Goal: Task Accomplishment & Management: Use online tool/utility

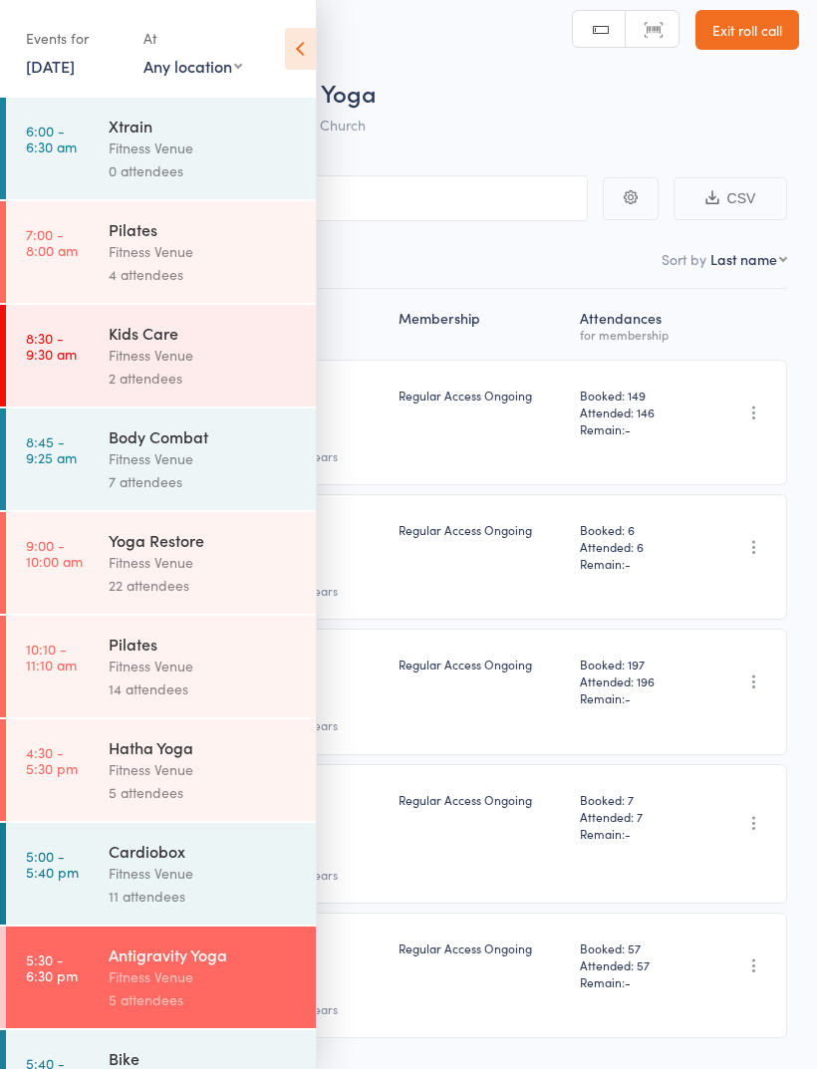
click at [292, 58] on icon at bounding box center [300, 49] width 31 height 42
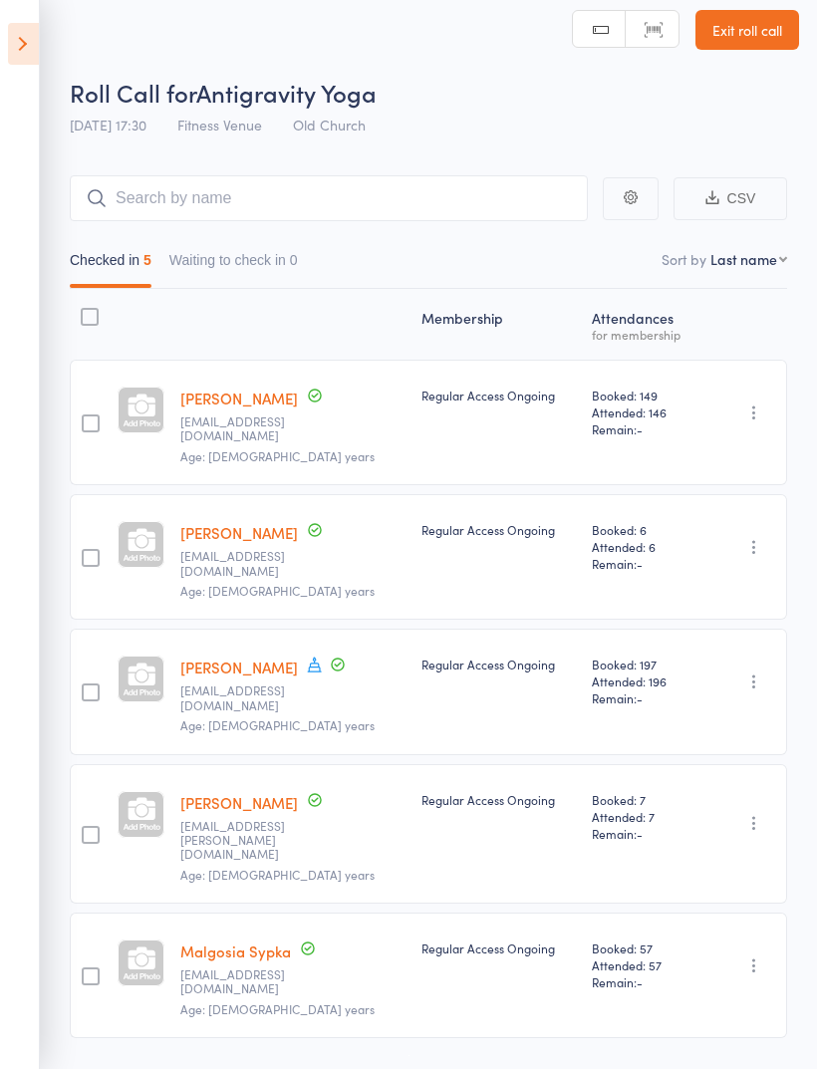
click at [35, 62] on icon at bounding box center [23, 44] width 31 height 42
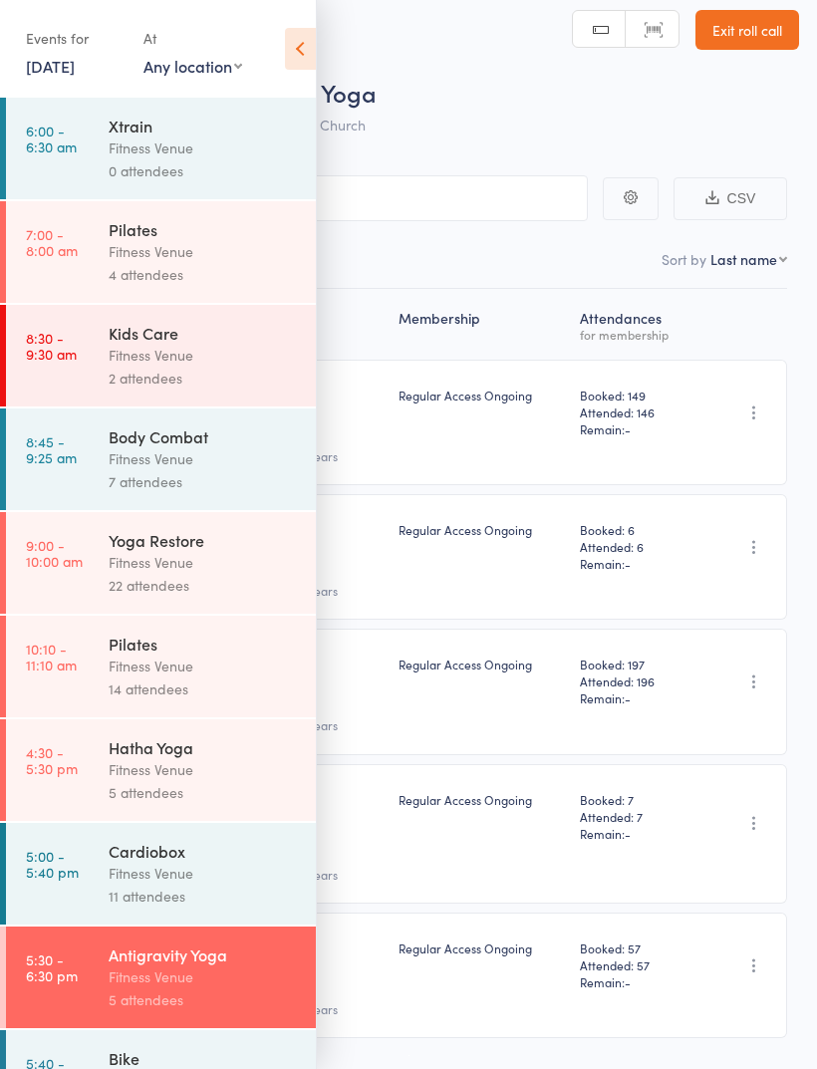
click at [62, 60] on link "[DATE]" at bounding box center [50, 66] width 49 height 22
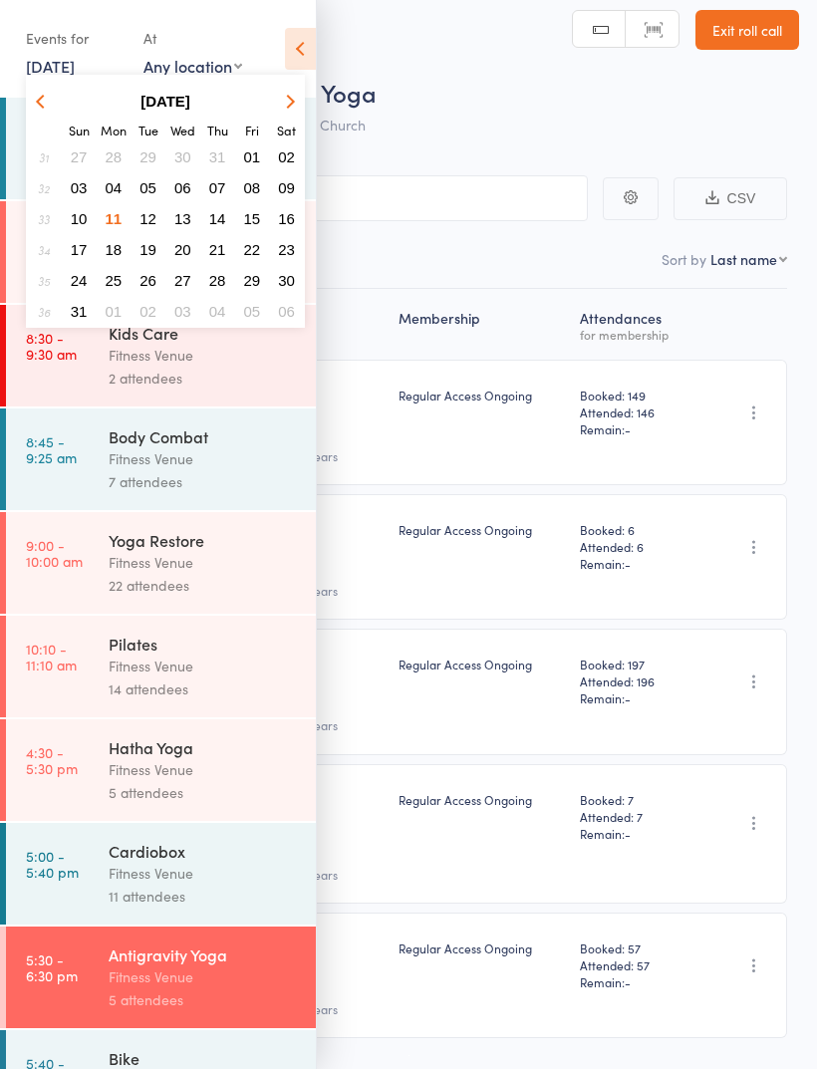
click at [138, 211] on button "12" at bounding box center [147, 218] width 31 height 27
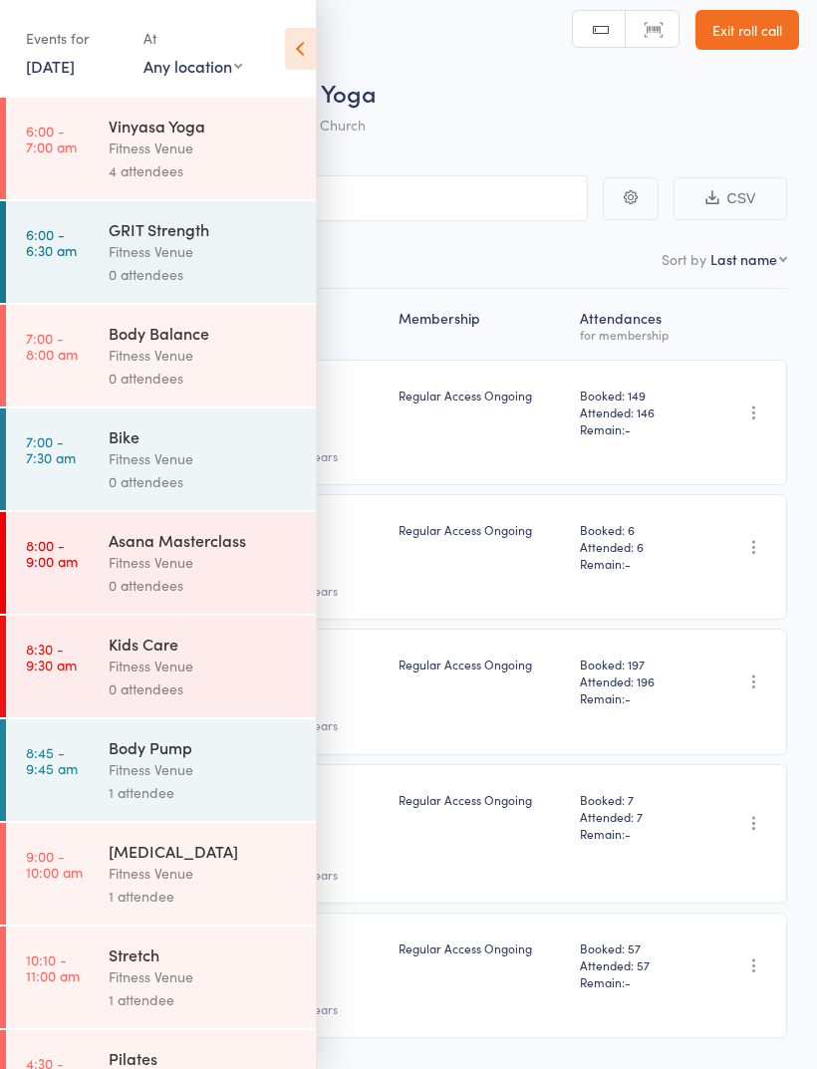
click at [176, 462] on div "Fitness Venue" at bounding box center [204, 458] width 190 height 23
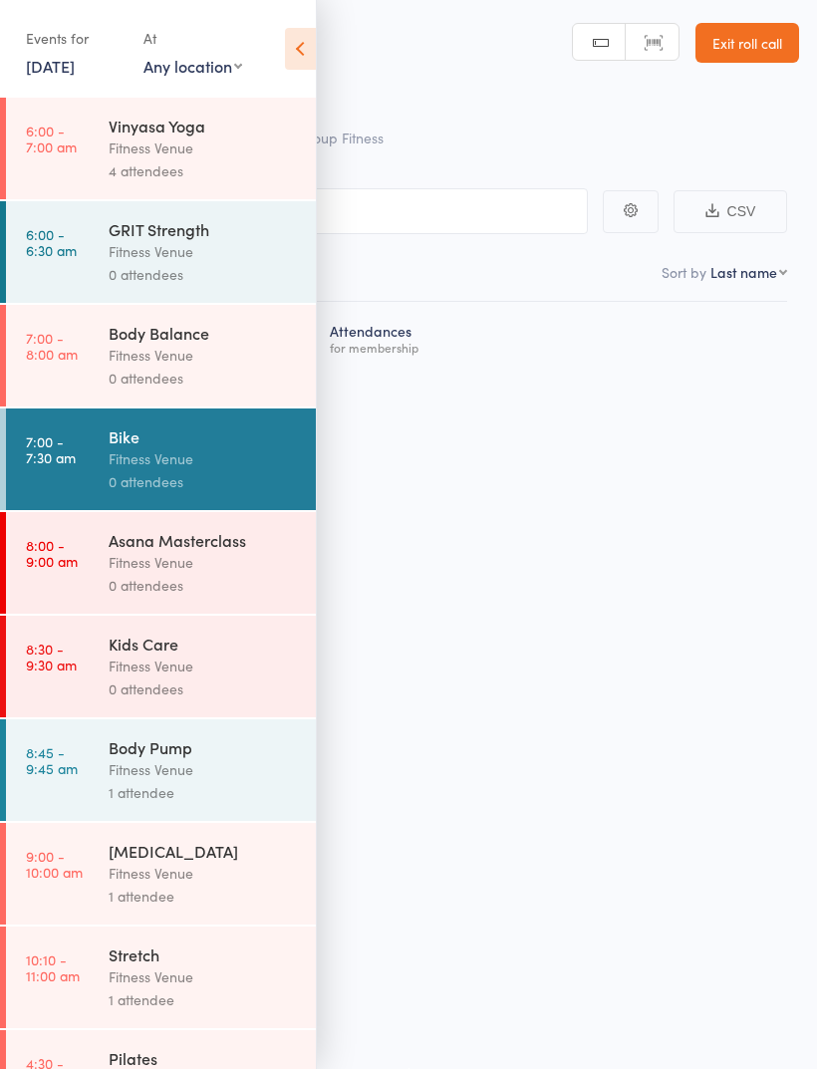
click at [300, 46] on icon at bounding box center [300, 49] width 31 height 42
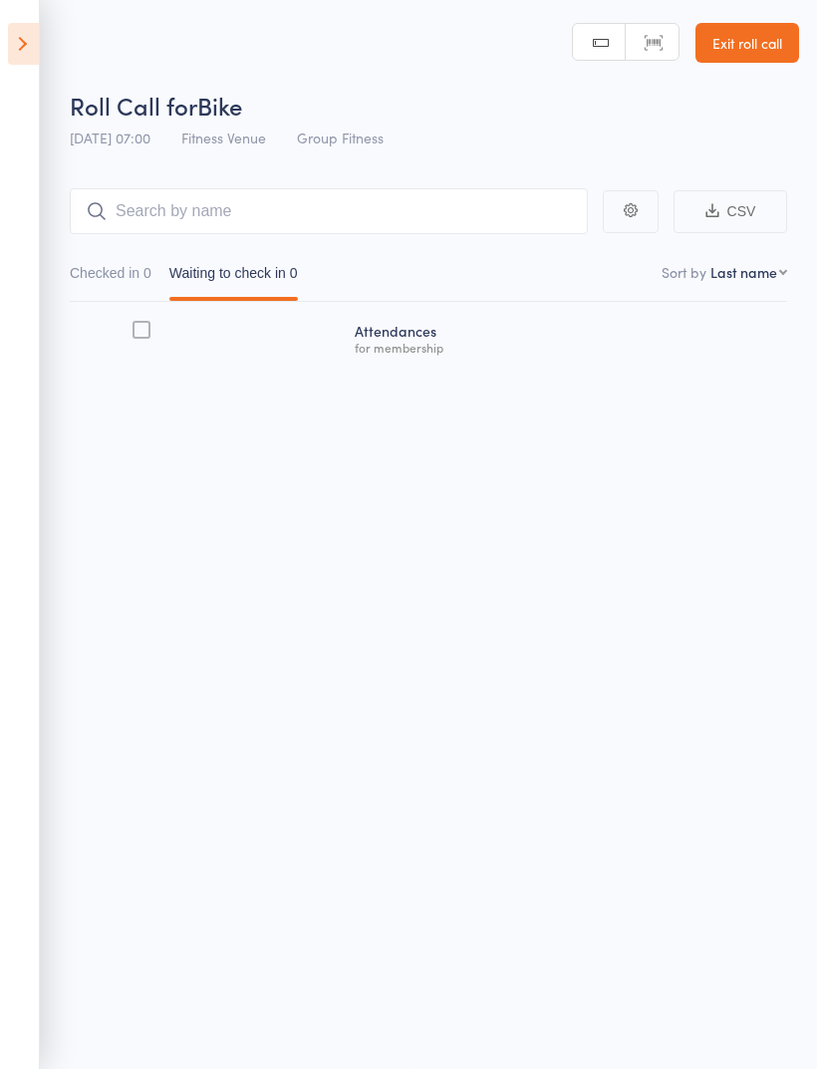
click at [38, 37] on icon at bounding box center [23, 44] width 31 height 42
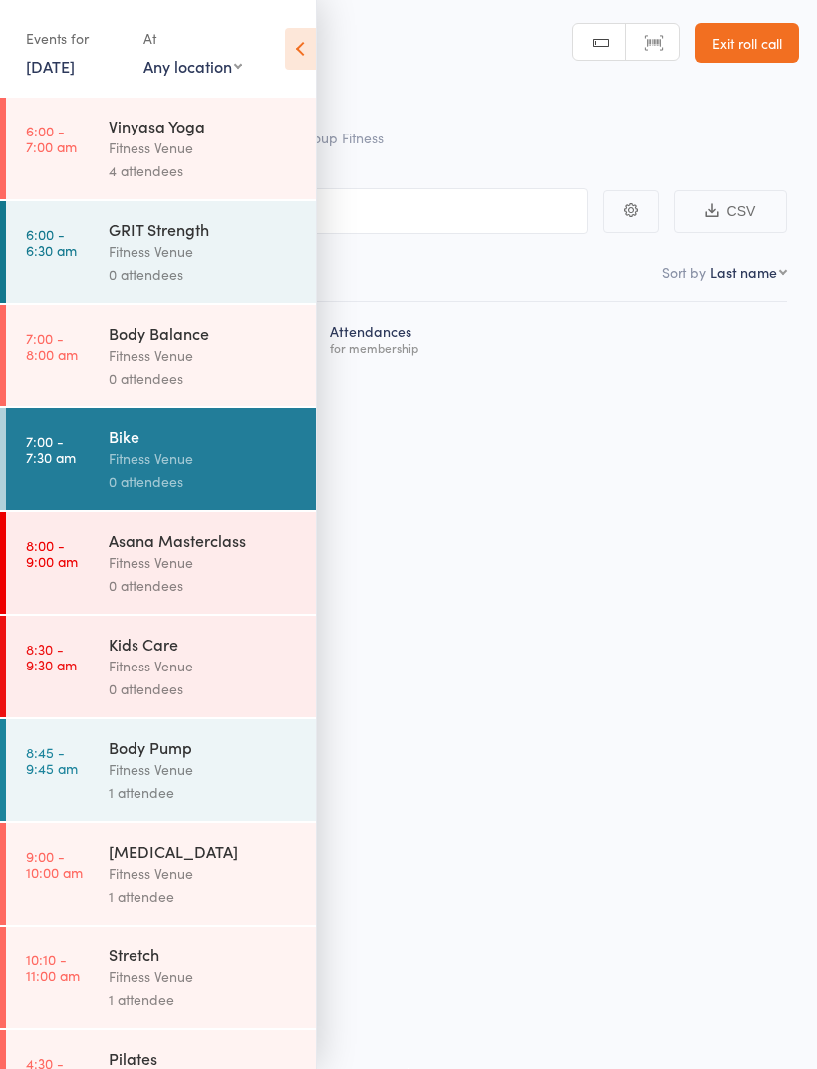
click at [57, 58] on link "[DATE]" at bounding box center [50, 66] width 49 height 22
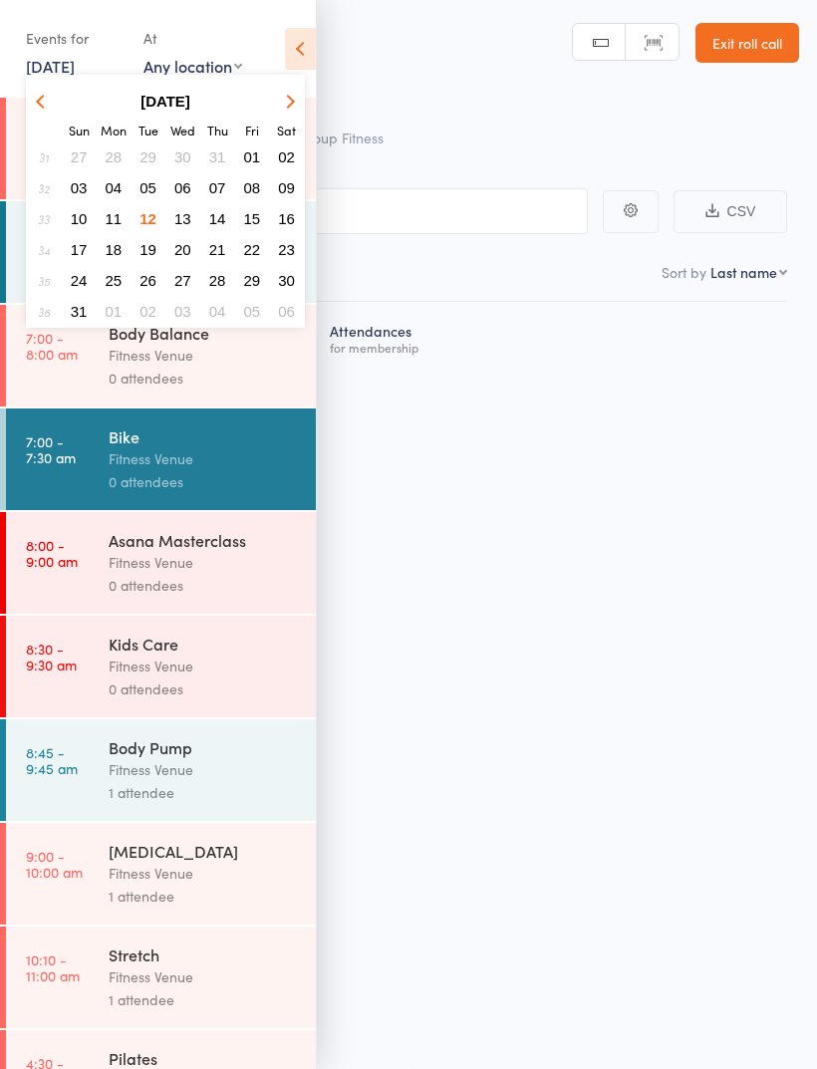
click at [123, 215] on button "11" at bounding box center [114, 218] width 31 height 27
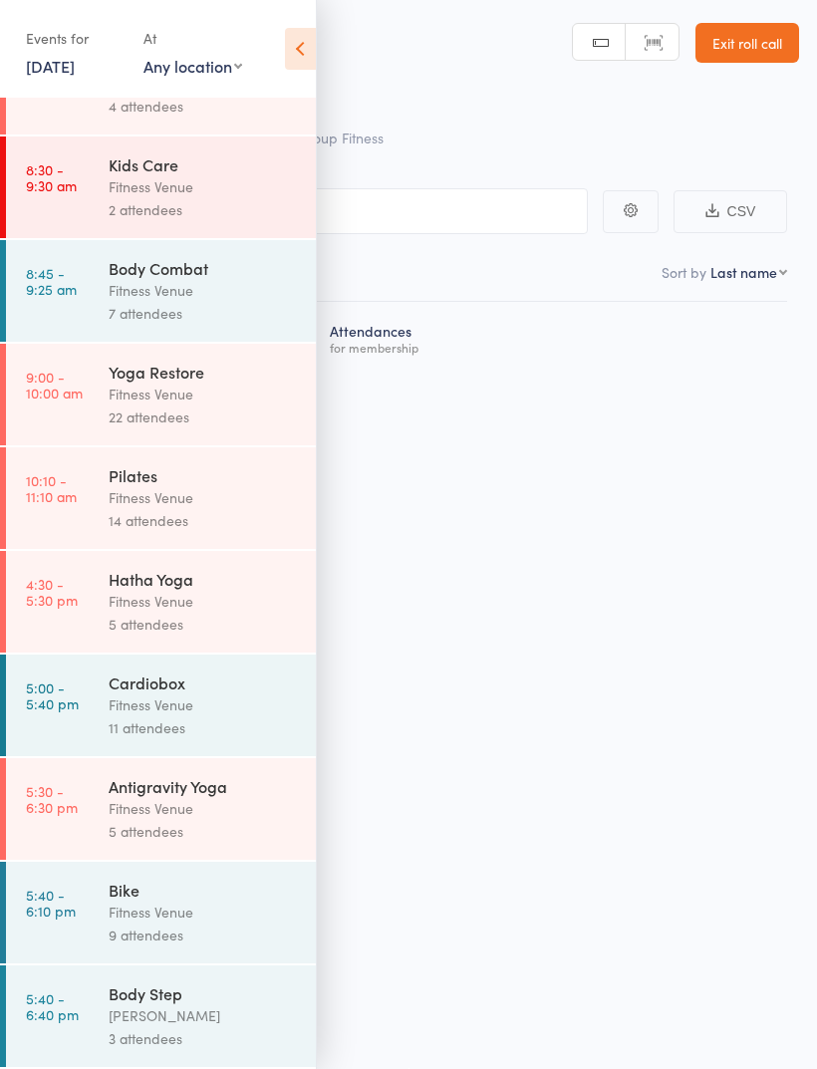
scroll to position [190, 0]
click at [133, 890] on div "Bike" at bounding box center [204, 889] width 190 height 22
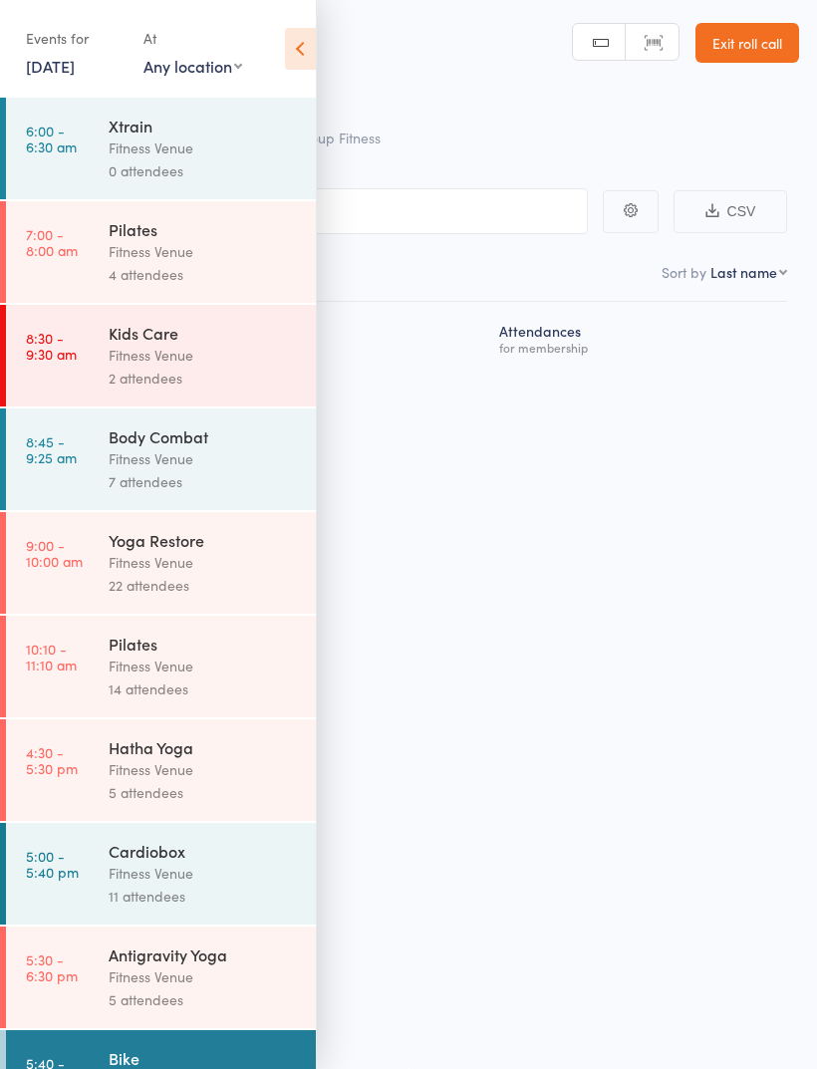
click at [294, 48] on icon at bounding box center [300, 49] width 31 height 42
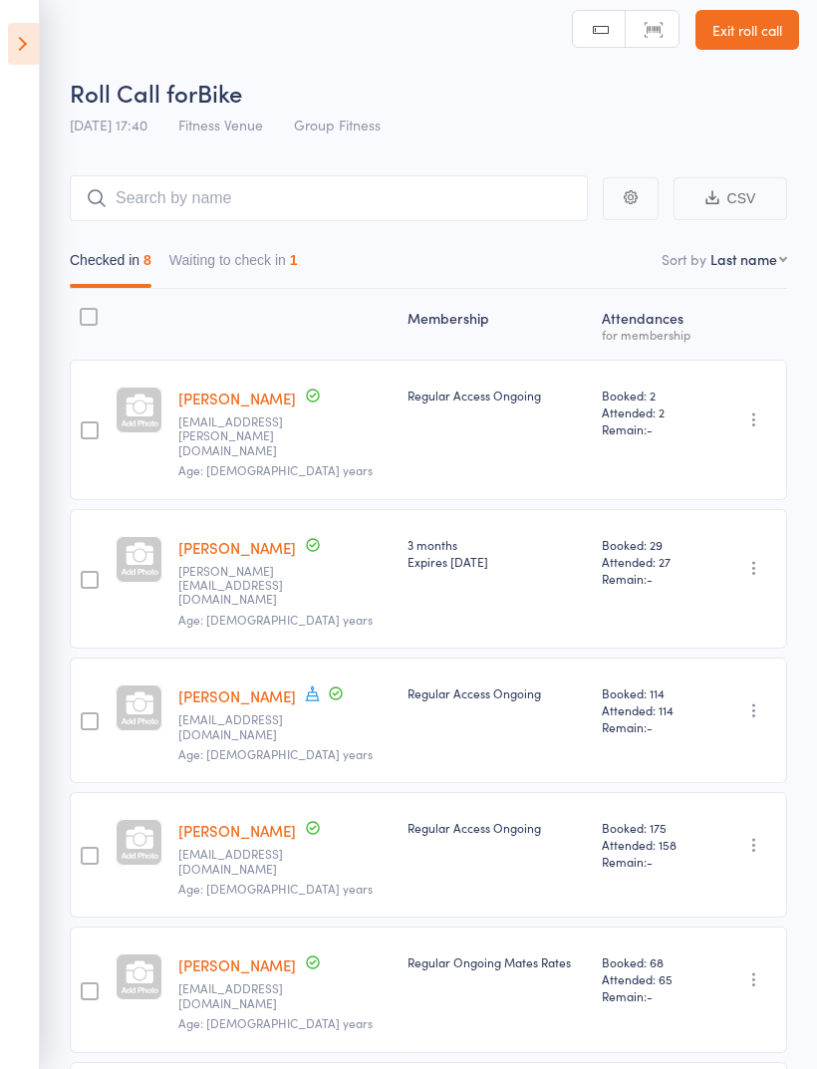
click at [8, 34] on icon at bounding box center [23, 44] width 31 height 42
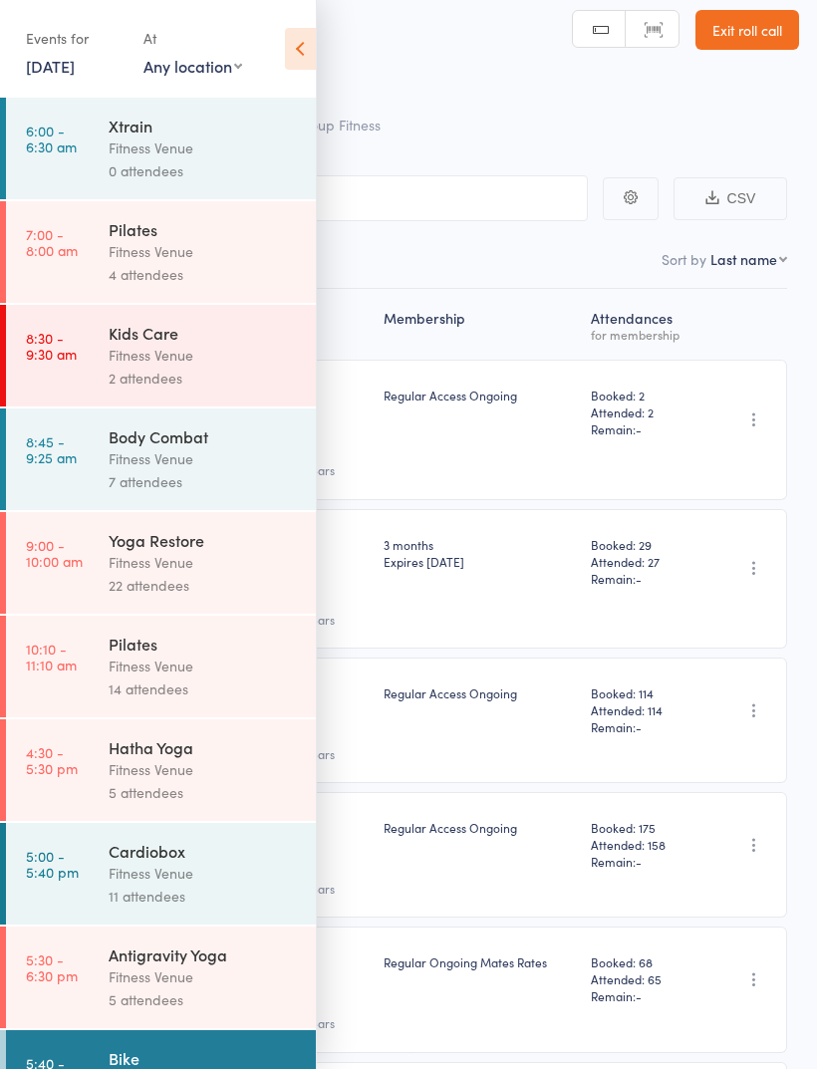
click at [311, 61] on icon at bounding box center [300, 49] width 31 height 42
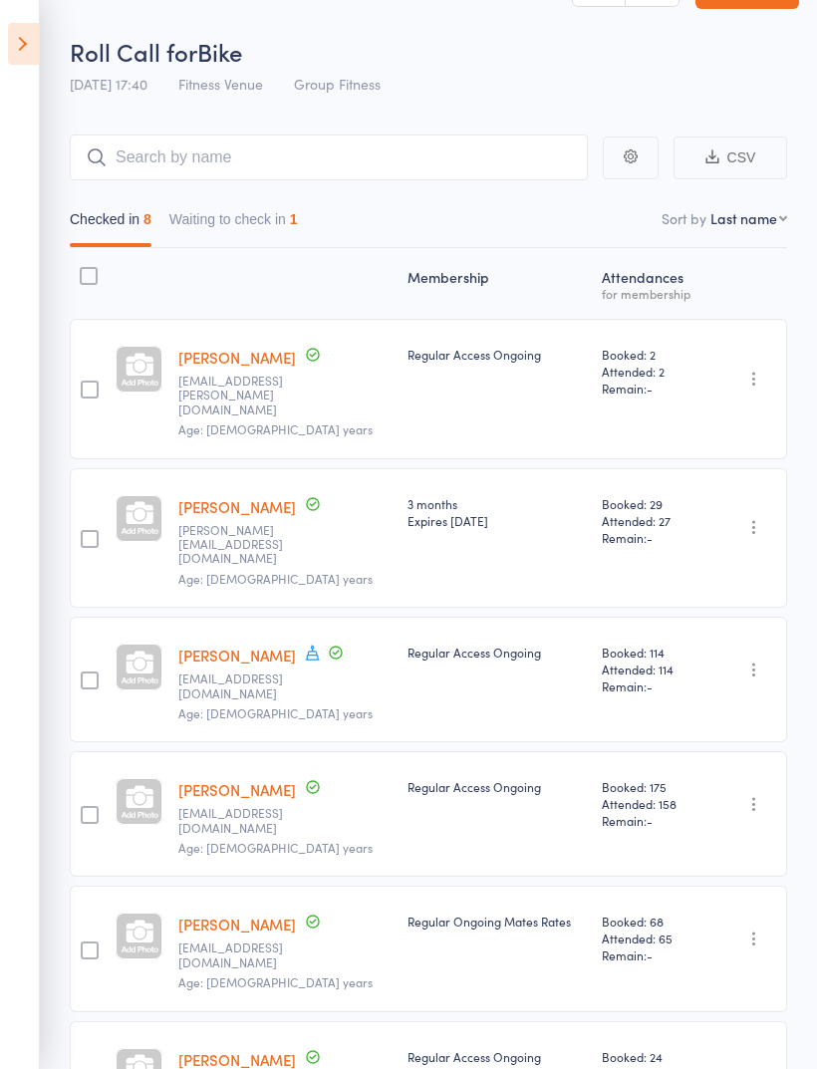
scroll to position [52, 0]
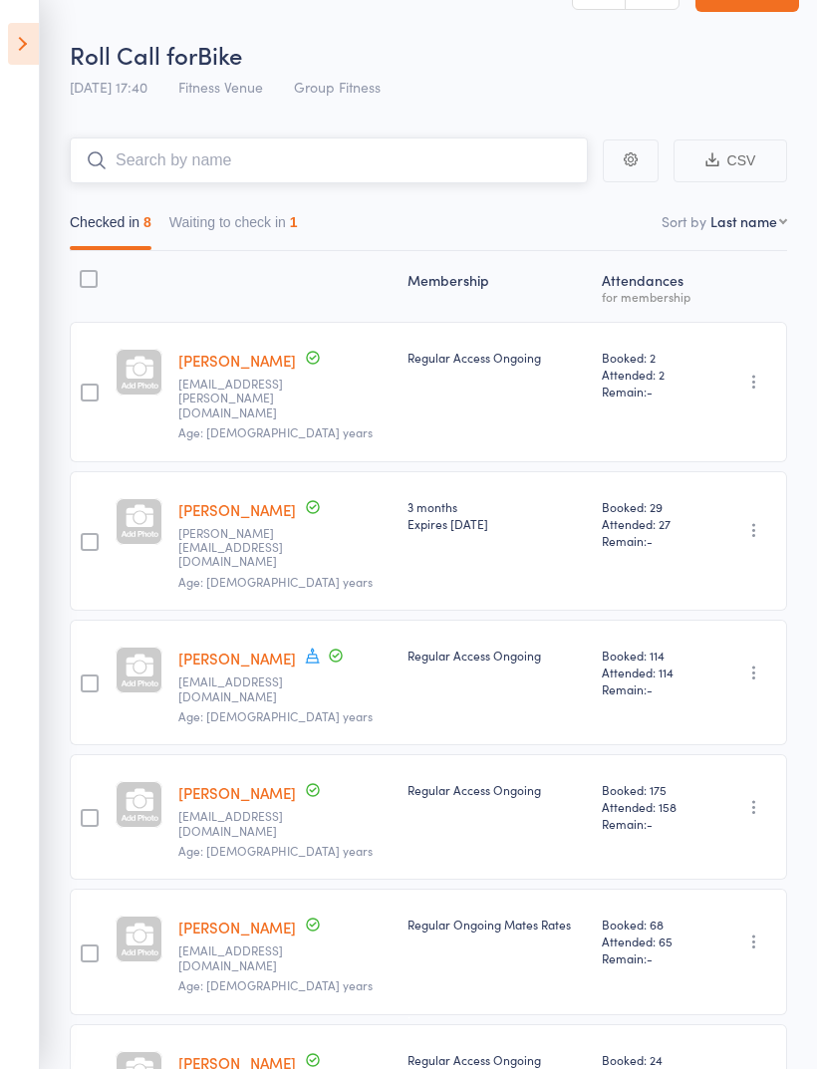
click at [178, 161] on input "search" at bounding box center [329, 160] width 518 height 46
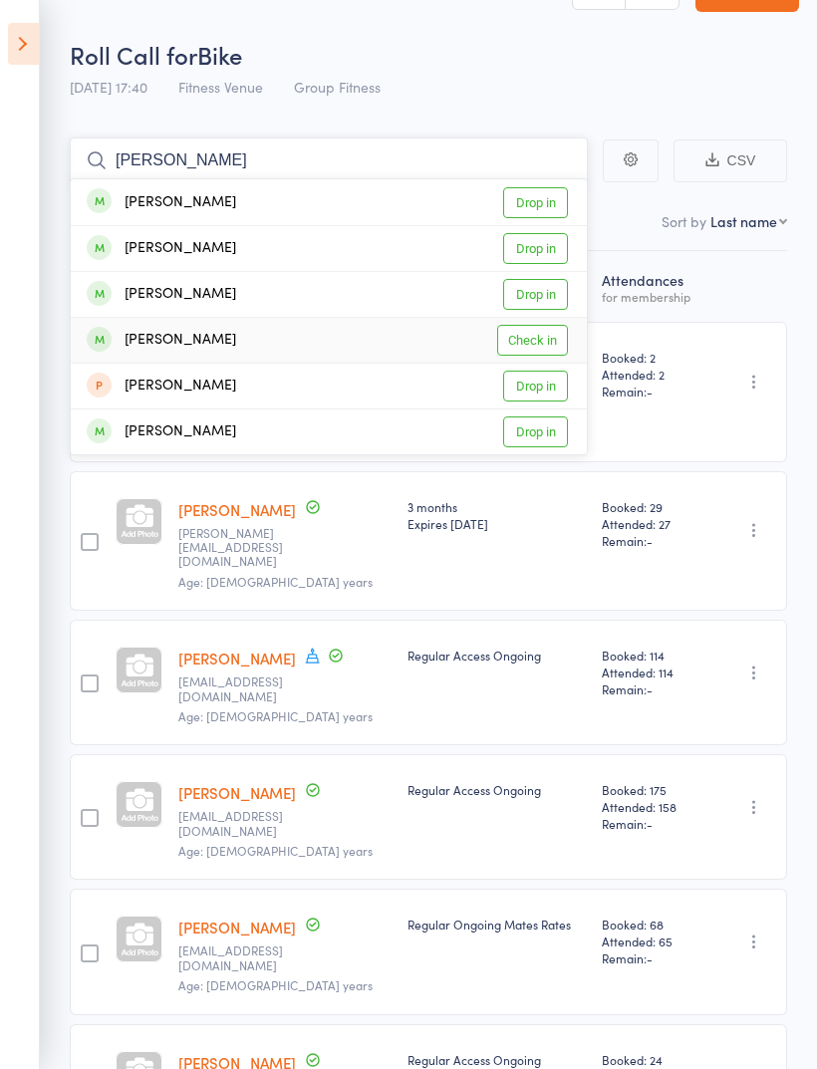
type input "[PERSON_NAME]"
click at [536, 340] on link "Check in" at bounding box center [532, 340] width 71 height 31
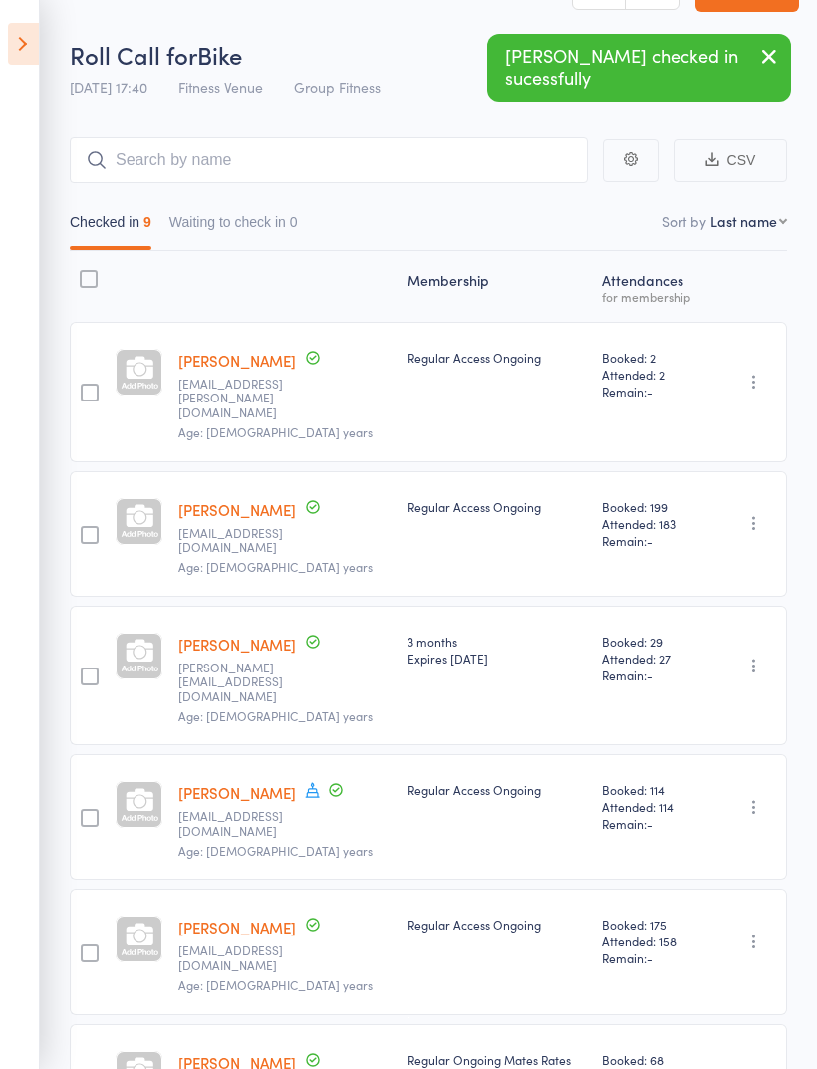
click at [26, 32] on icon at bounding box center [23, 44] width 31 height 42
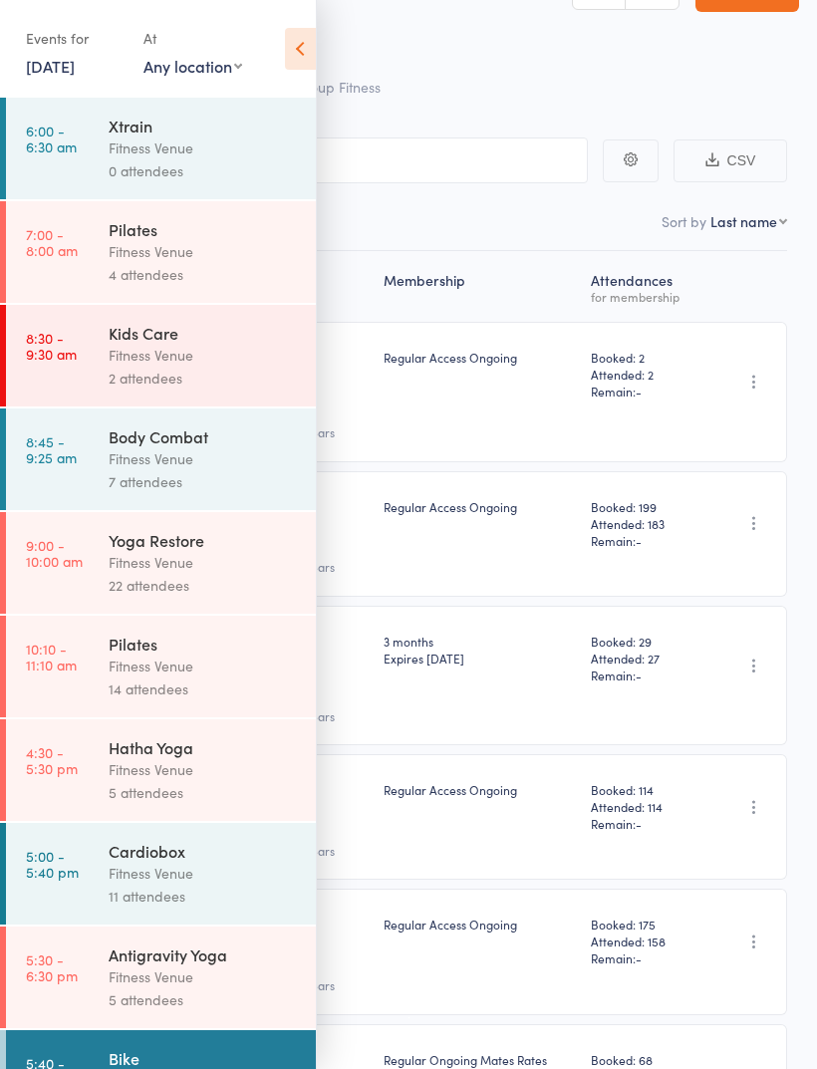
click at [67, 61] on link "[DATE]" at bounding box center [50, 66] width 49 height 22
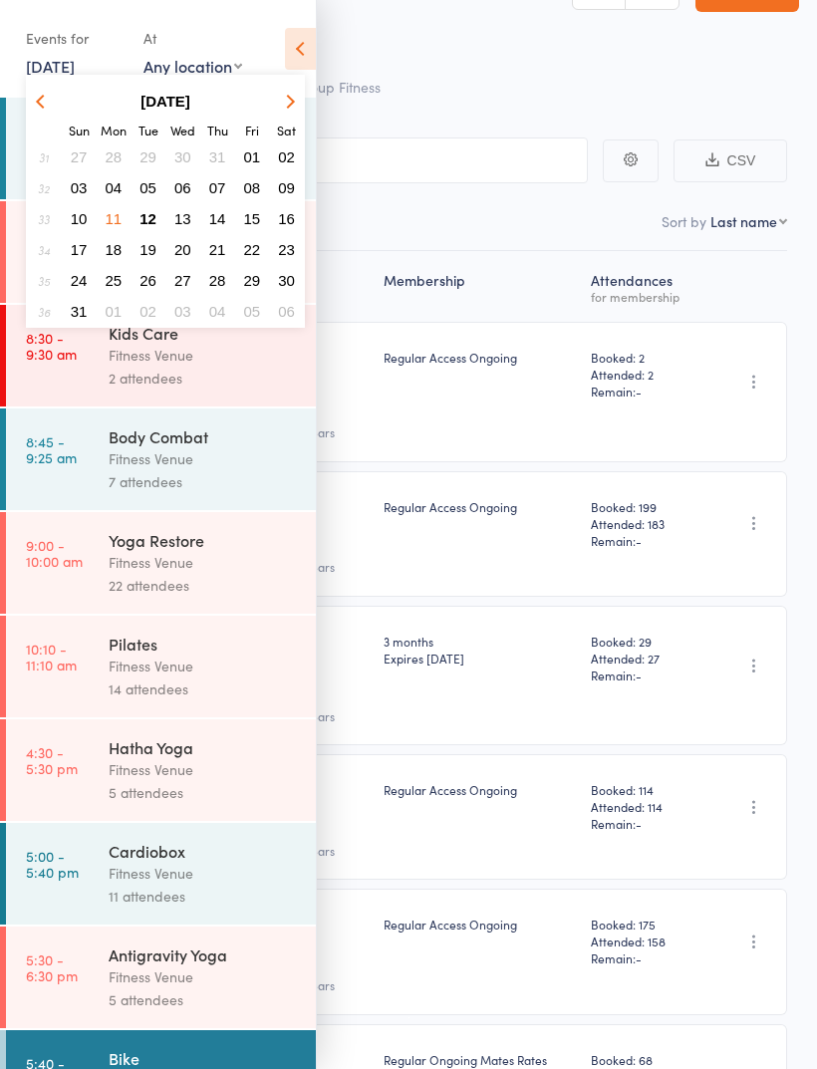
click at [153, 216] on span "12" at bounding box center [147, 218] width 17 height 17
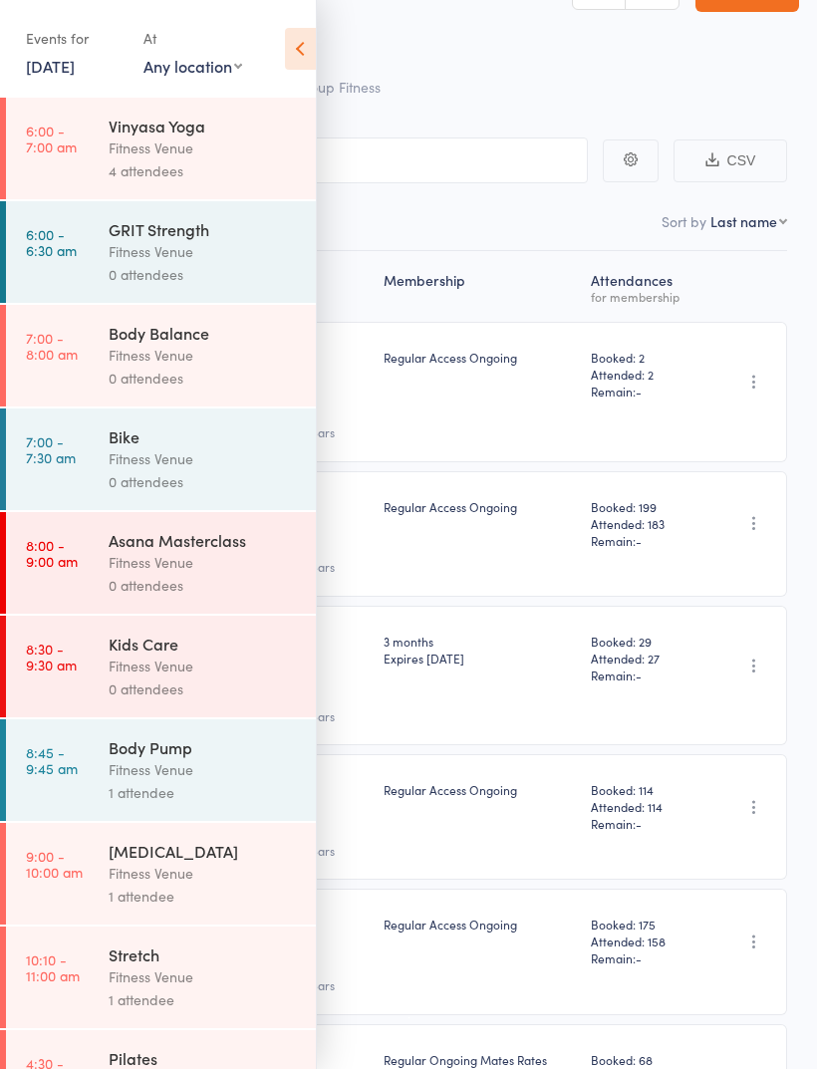
click at [168, 461] on div "Fitness Venue" at bounding box center [204, 458] width 190 height 23
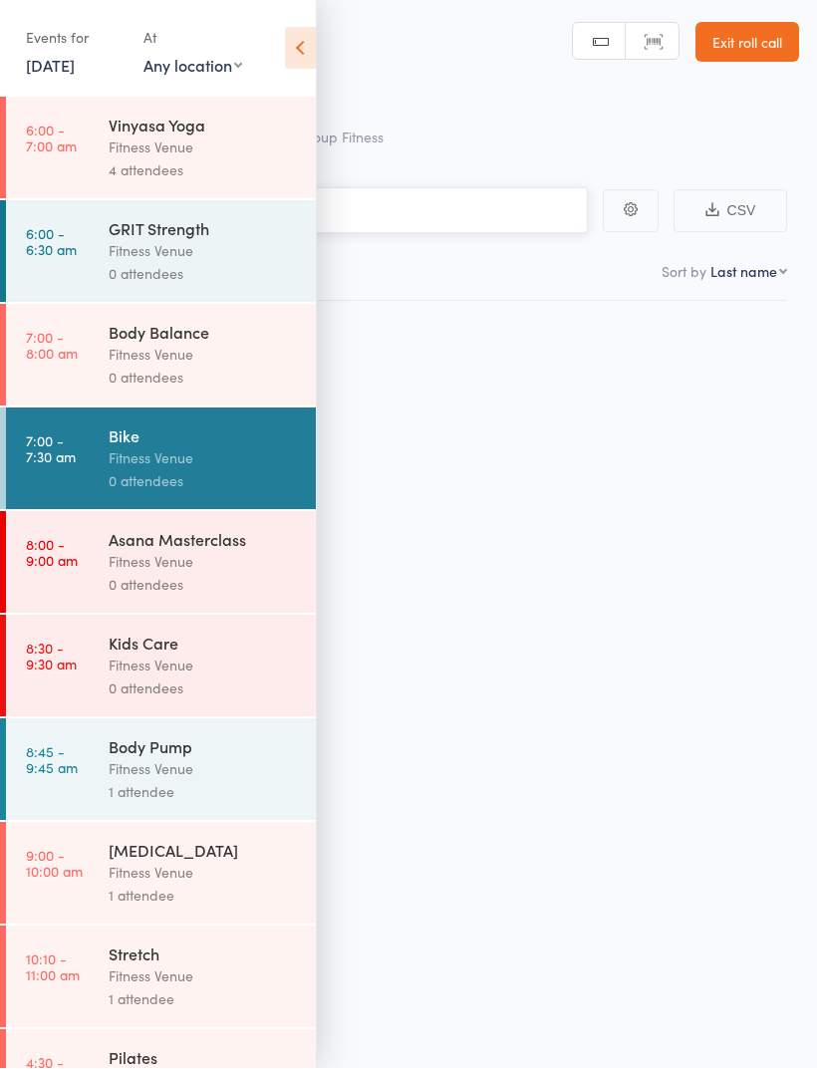
scroll to position [14, 0]
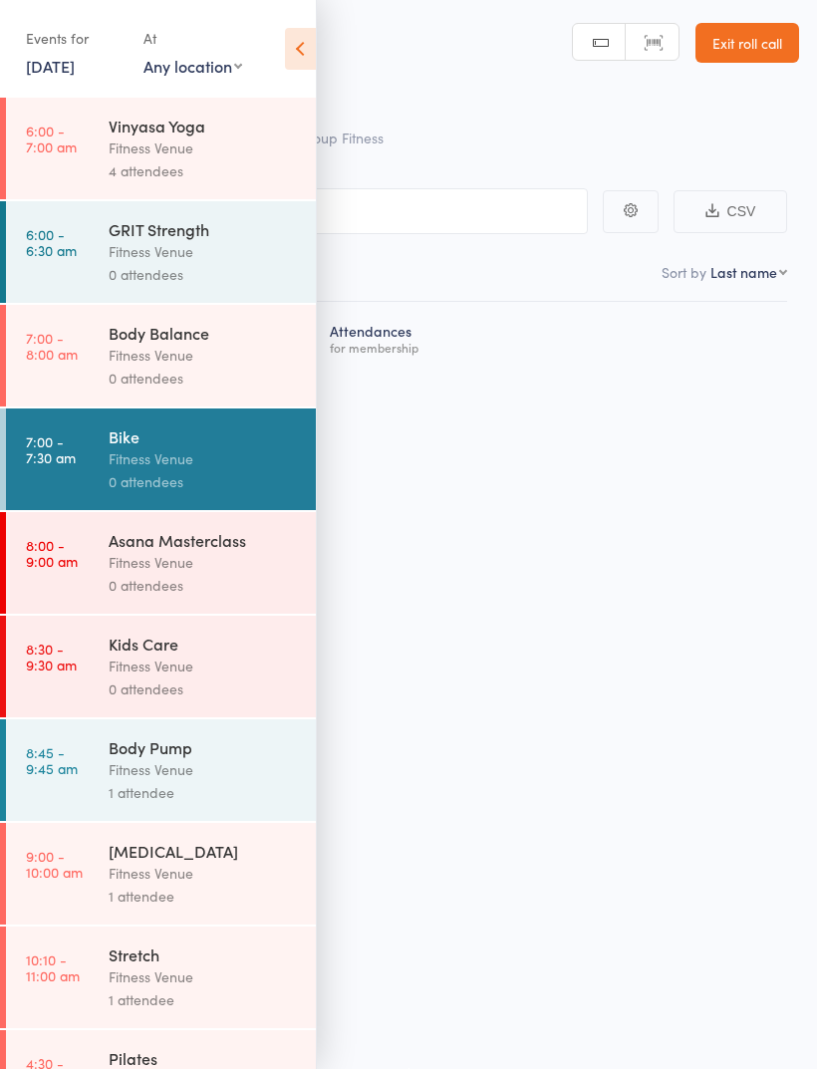
click at [302, 54] on icon at bounding box center [300, 49] width 31 height 42
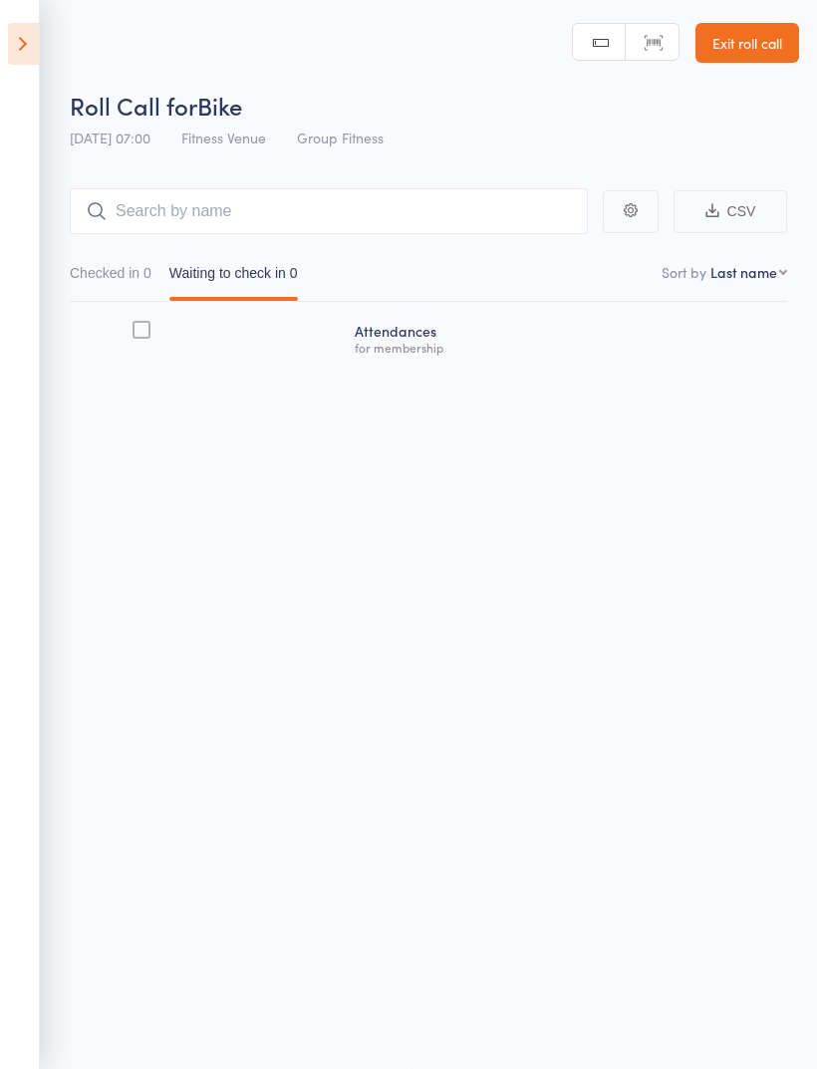
click at [14, 41] on icon at bounding box center [23, 44] width 31 height 42
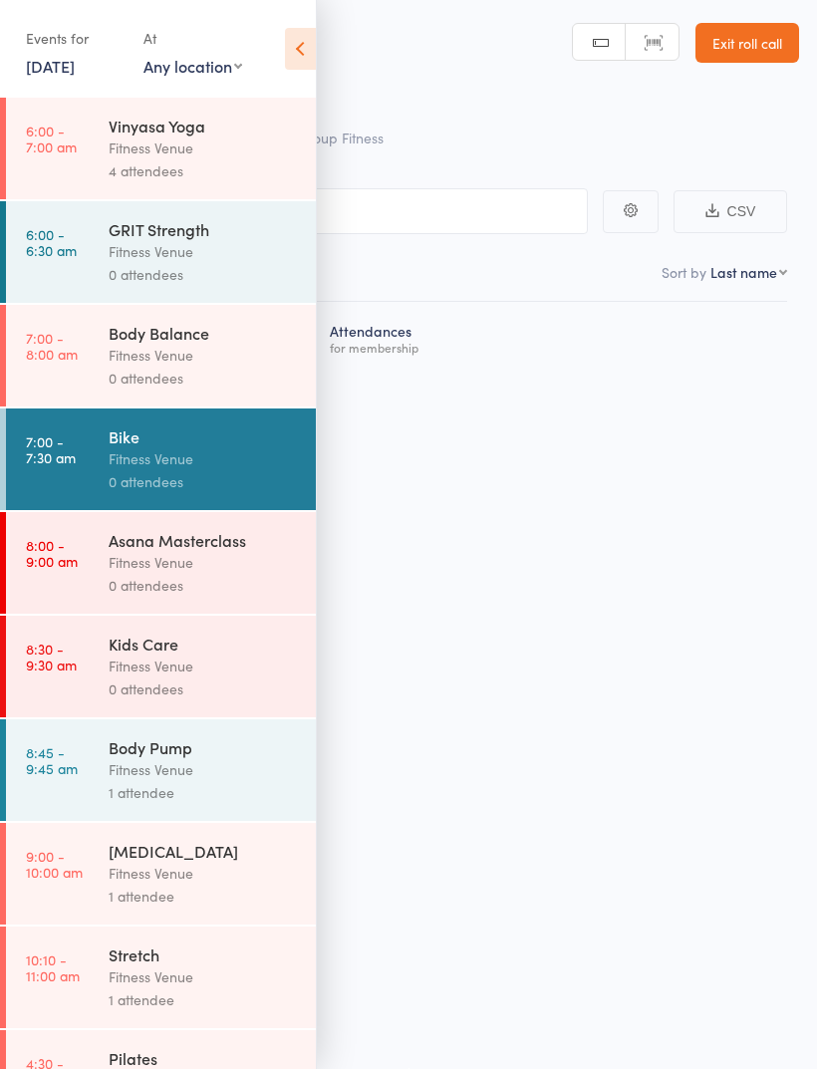
click at [176, 447] on div "Bike" at bounding box center [204, 436] width 190 height 22
click at [761, 31] on link "Exit roll call" at bounding box center [747, 43] width 104 height 40
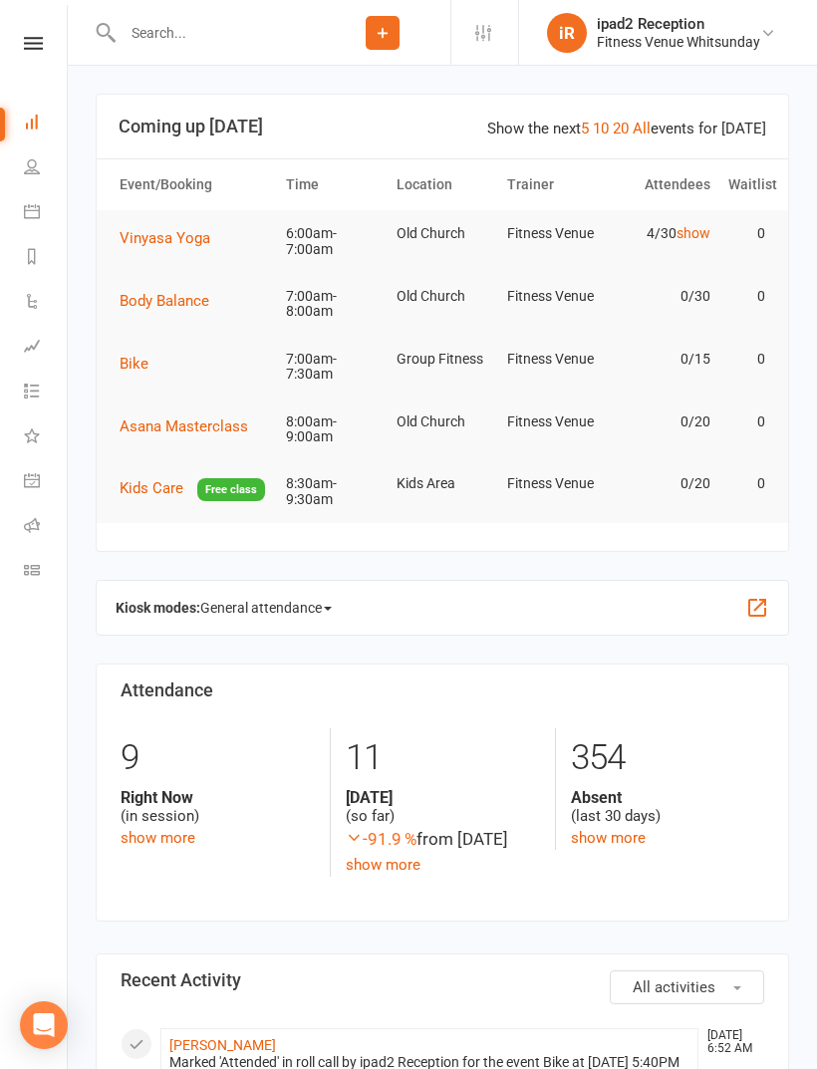
click at [130, 352] on button "Bike" at bounding box center [141, 364] width 43 height 24
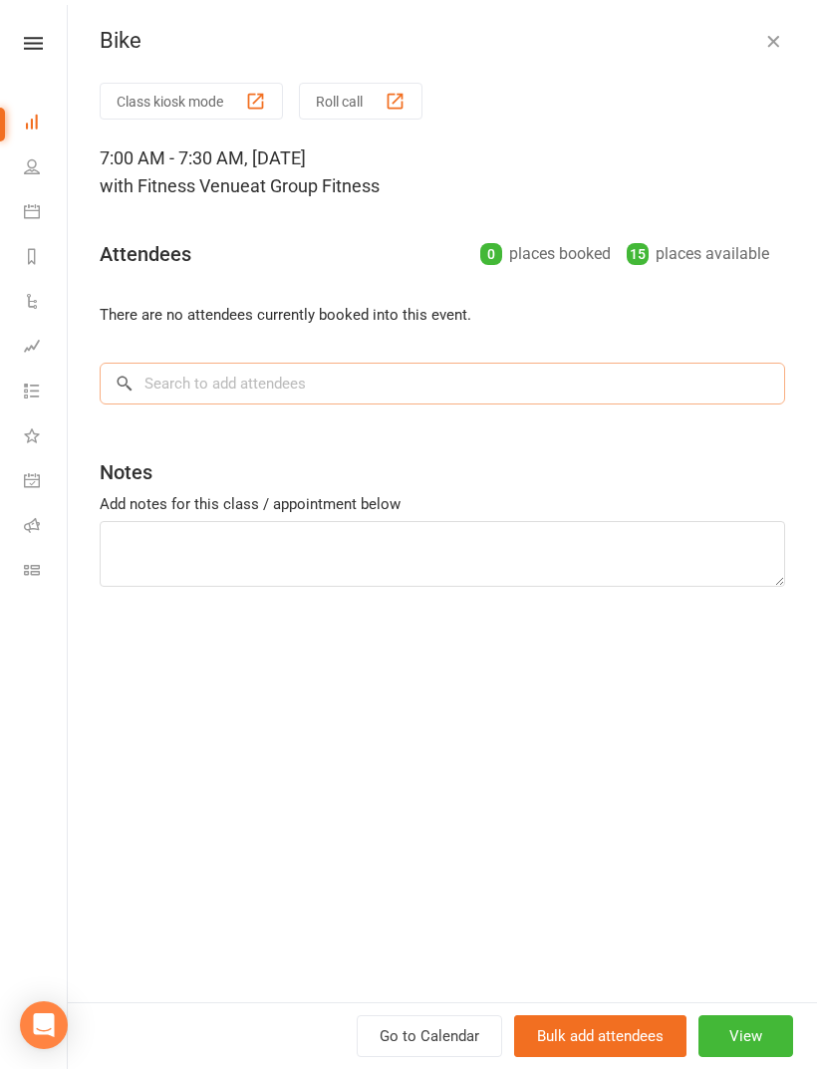
click at [171, 373] on input "search" at bounding box center [442, 383] width 685 height 42
type input "Esmera"
click at [180, 419] on div "Esma Penny" at bounding box center [194, 424] width 115 height 29
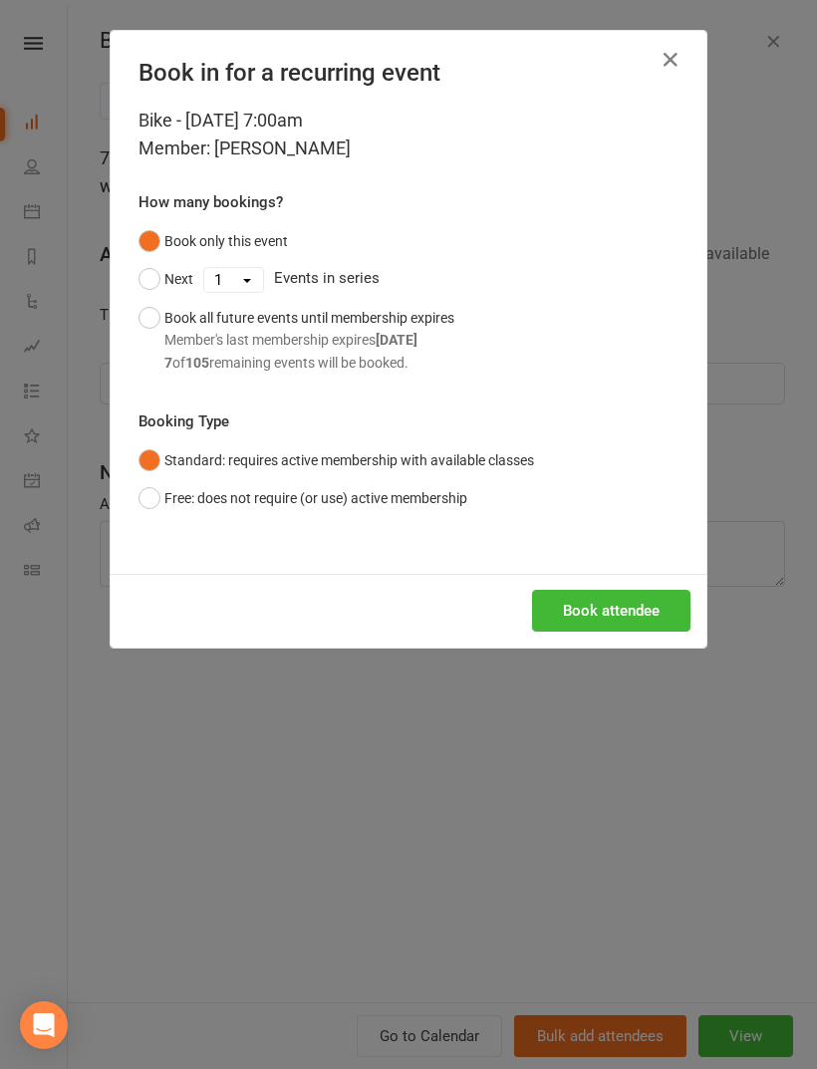
click at [604, 601] on button "Book attendee" at bounding box center [611, 611] width 158 height 42
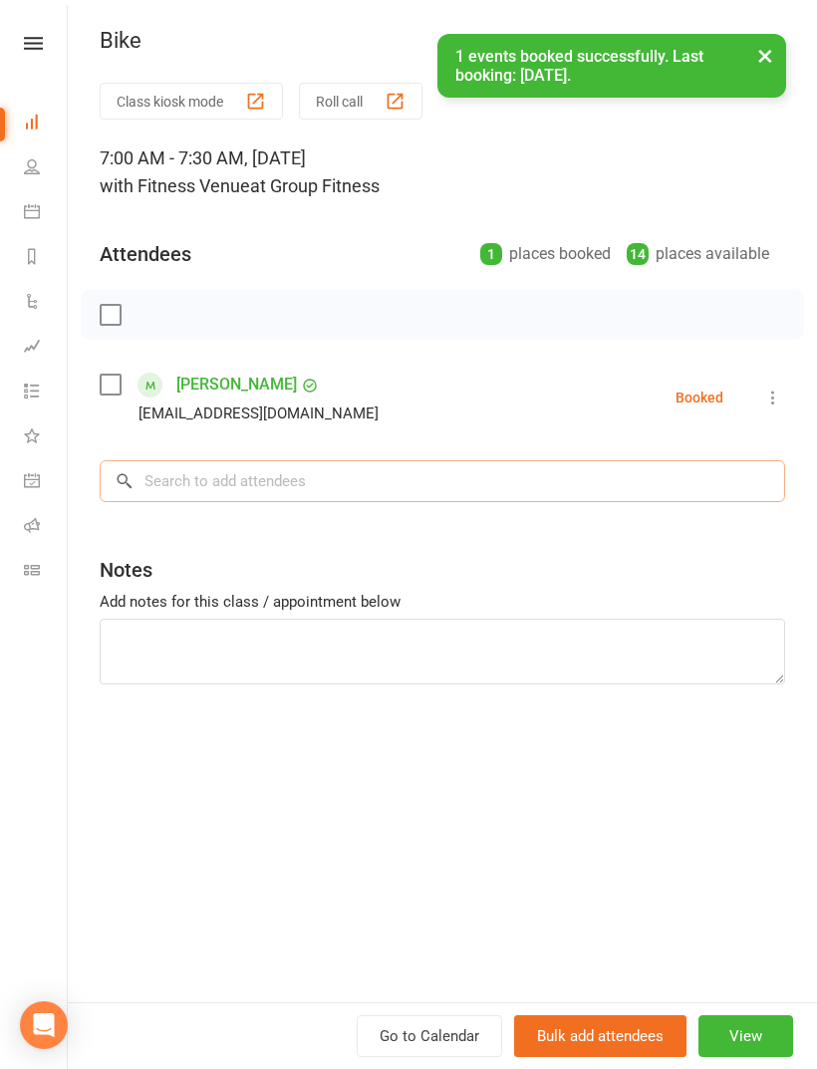
click at [203, 480] on input "search" at bounding box center [442, 481] width 685 height 42
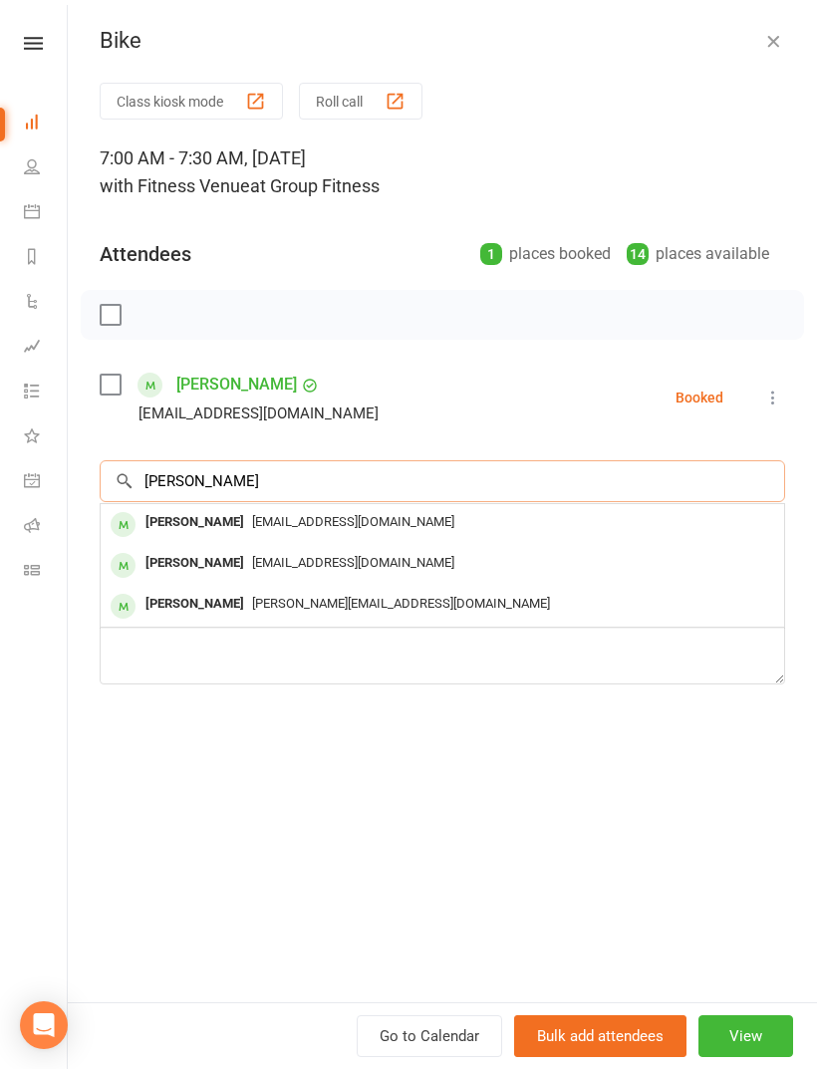
type input "Vikki"
click at [225, 566] on div "Vikki Barnard" at bounding box center [194, 563] width 115 height 29
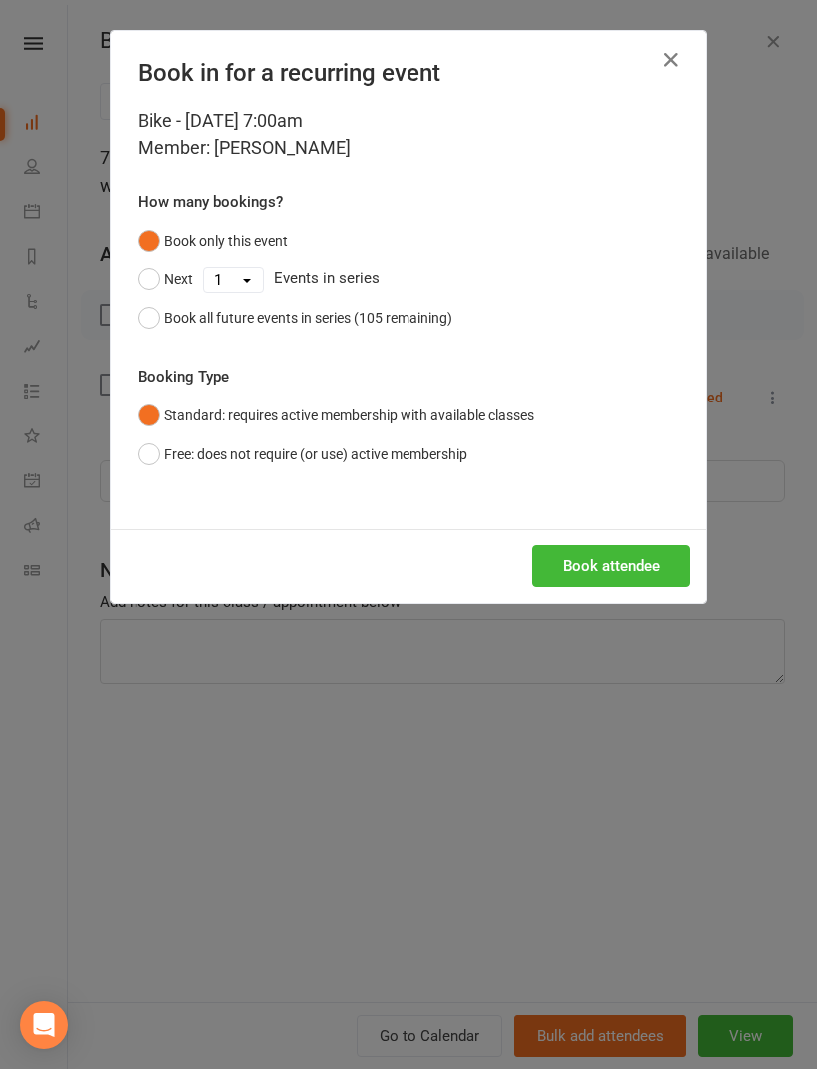
click at [611, 554] on button "Book attendee" at bounding box center [611, 566] width 158 height 42
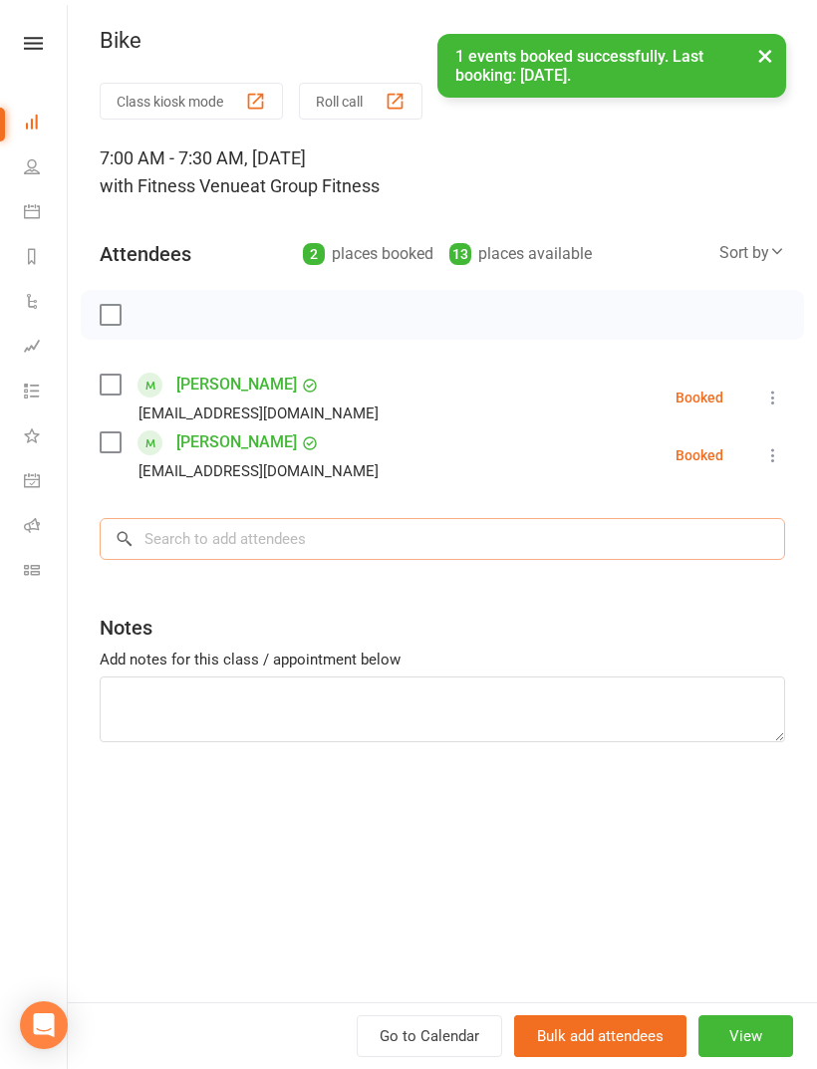
click at [214, 534] on input "search" at bounding box center [442, 539] width 685 height 42
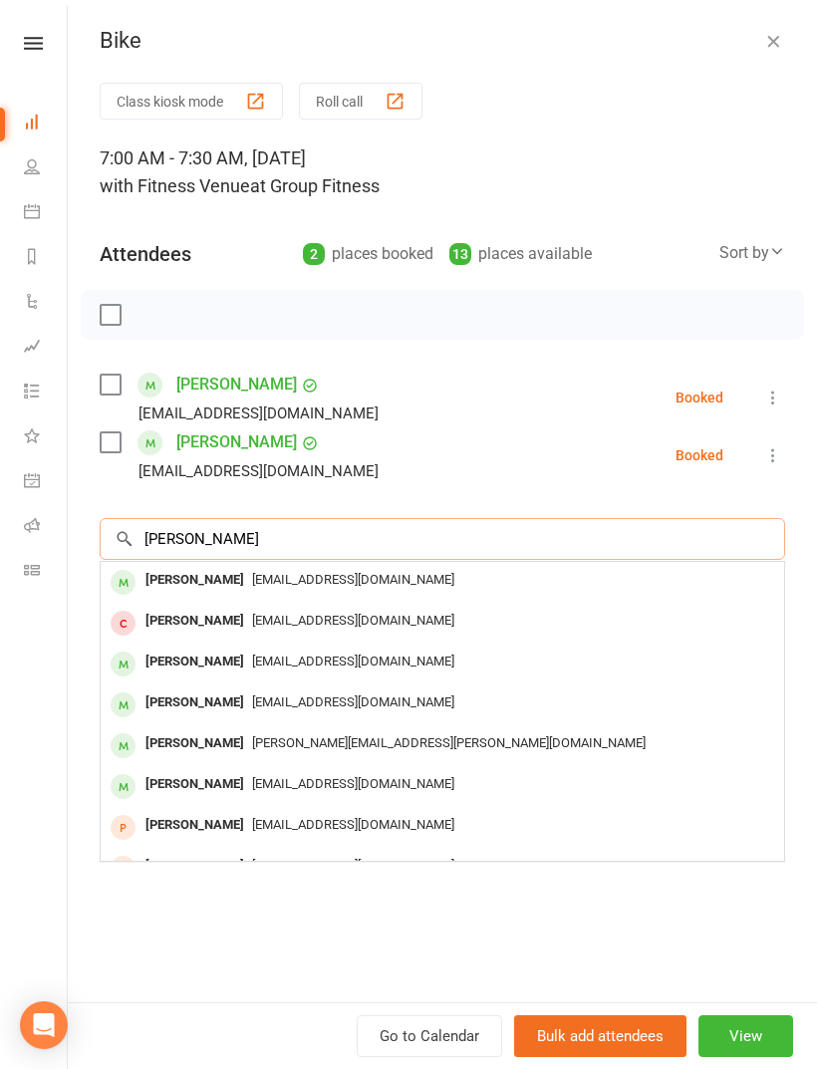
type input "Natalie"
click at [229, 699] on div "Natalie Avigdor" at bounding box center [194, 702] width 115 height 29
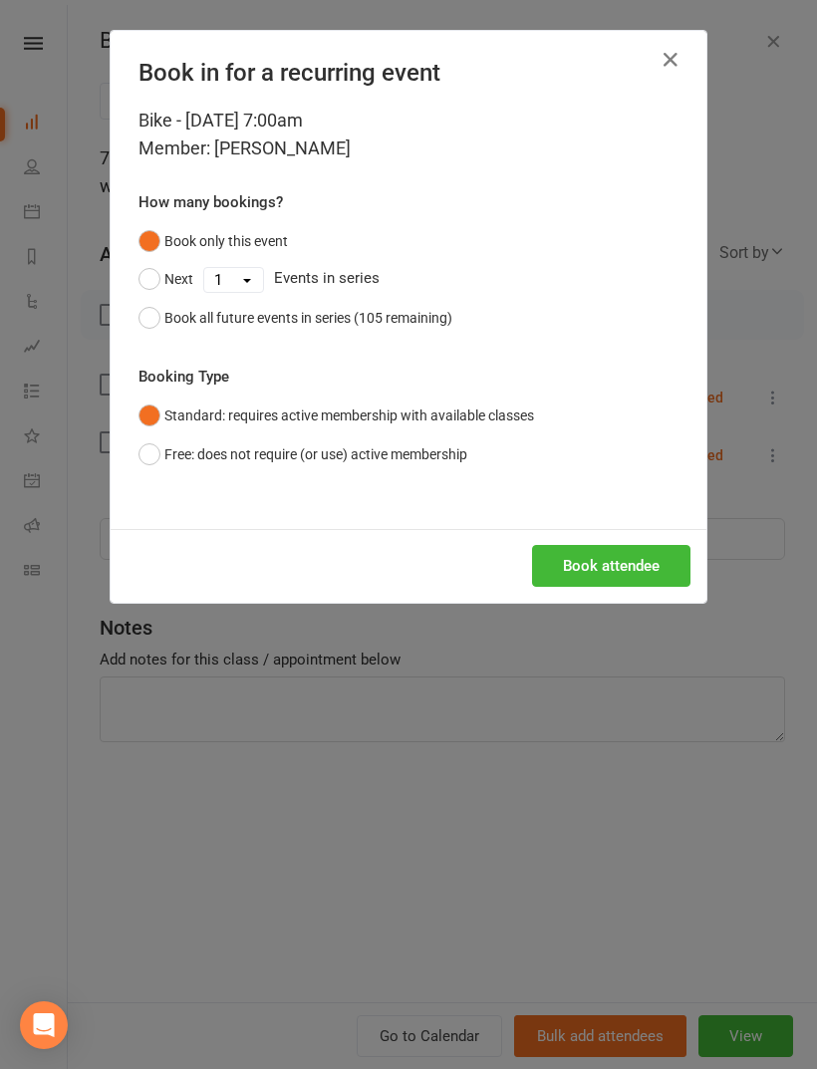
click at [603, 561] on button "Book attendee" at bounding box center [611, 566] width 158 height 42
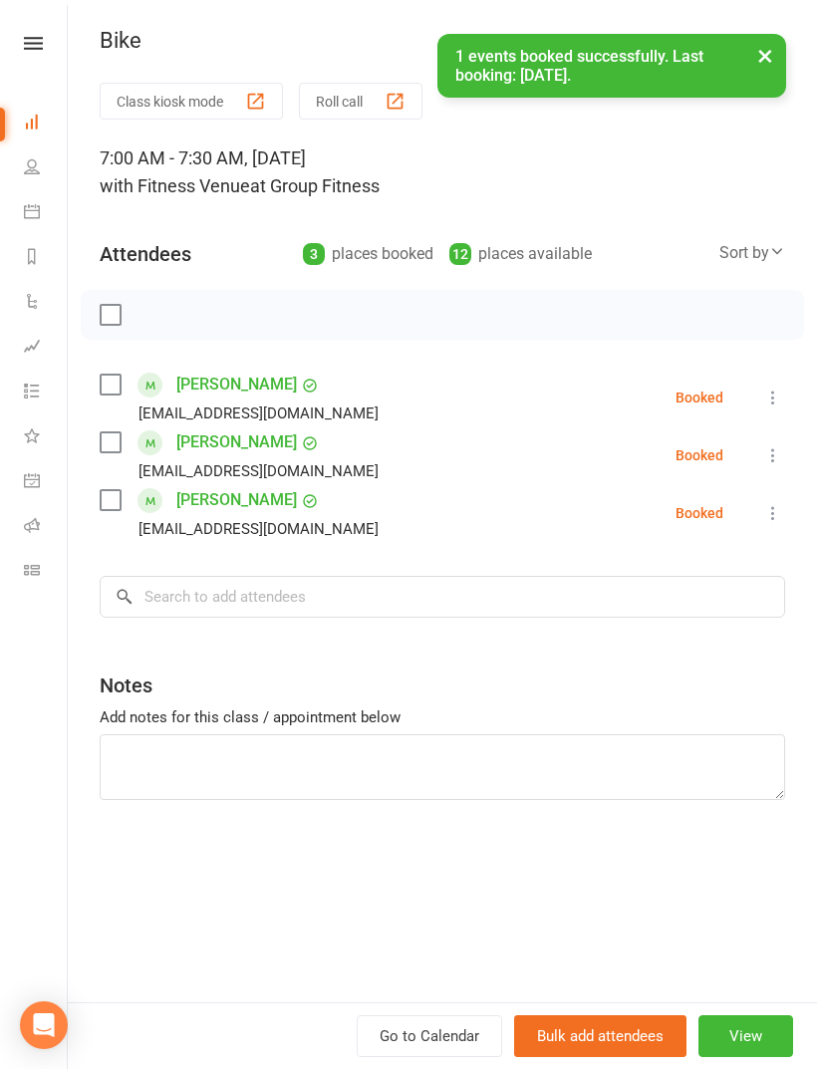
click at [199, 313] on div at bounding box center [442, 315] width 723 height 50
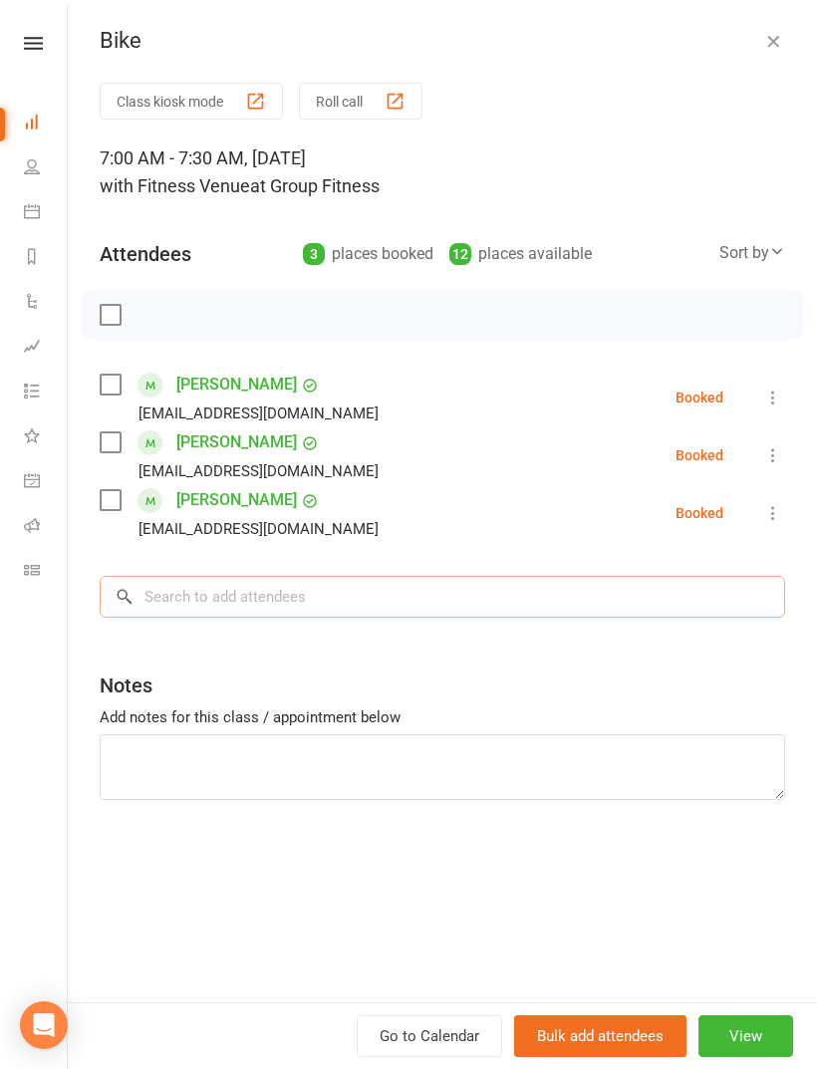
click at [200, 588] on input "search" at bounding box center [442, 597] width 685 height 42
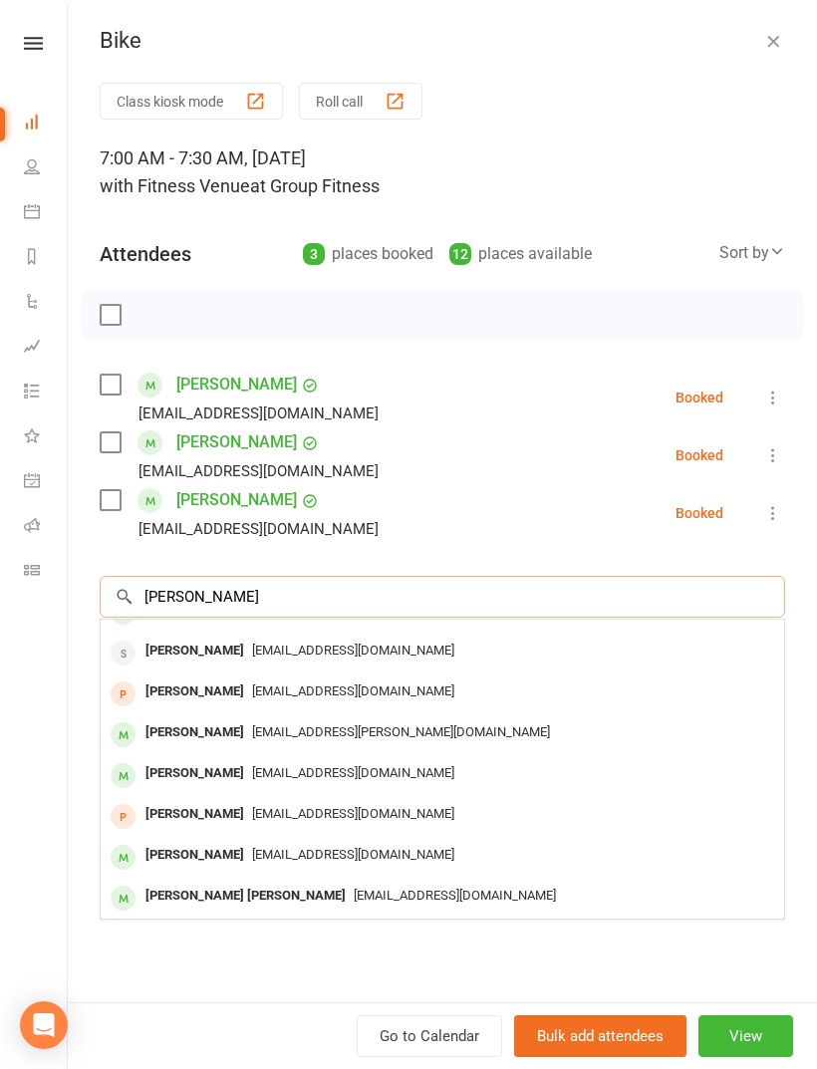
scroll to position [110, 0]
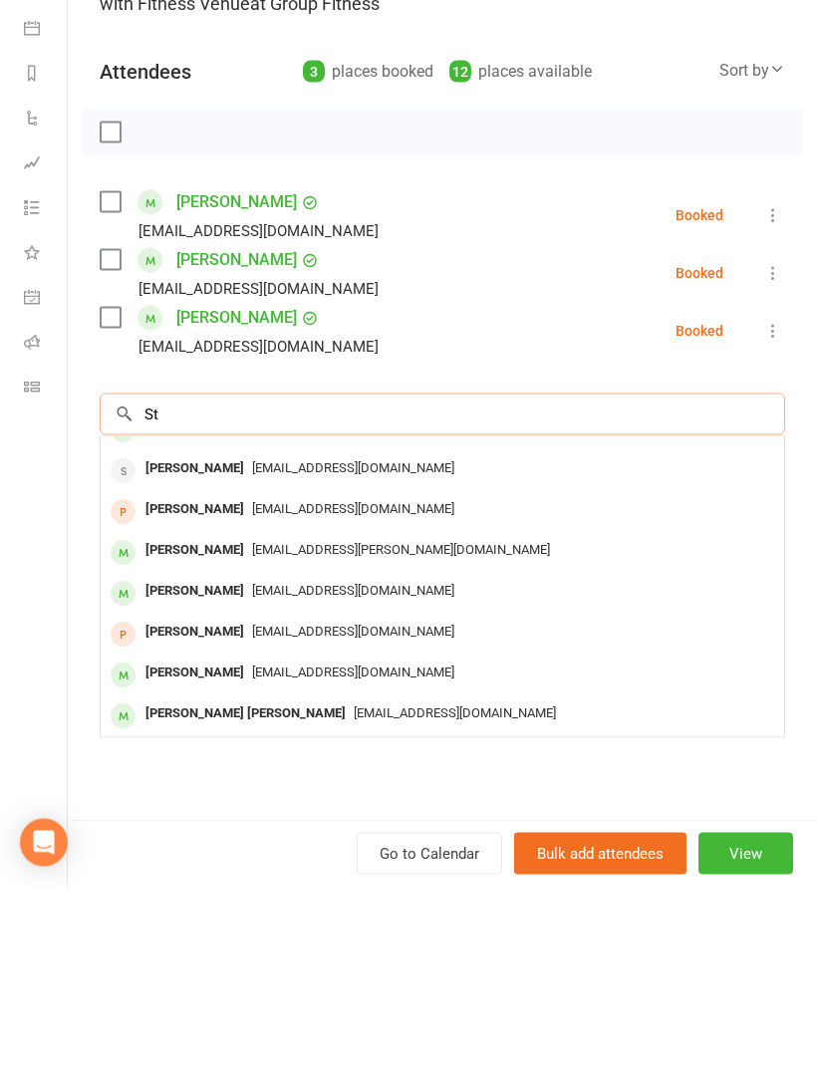
type input "S"
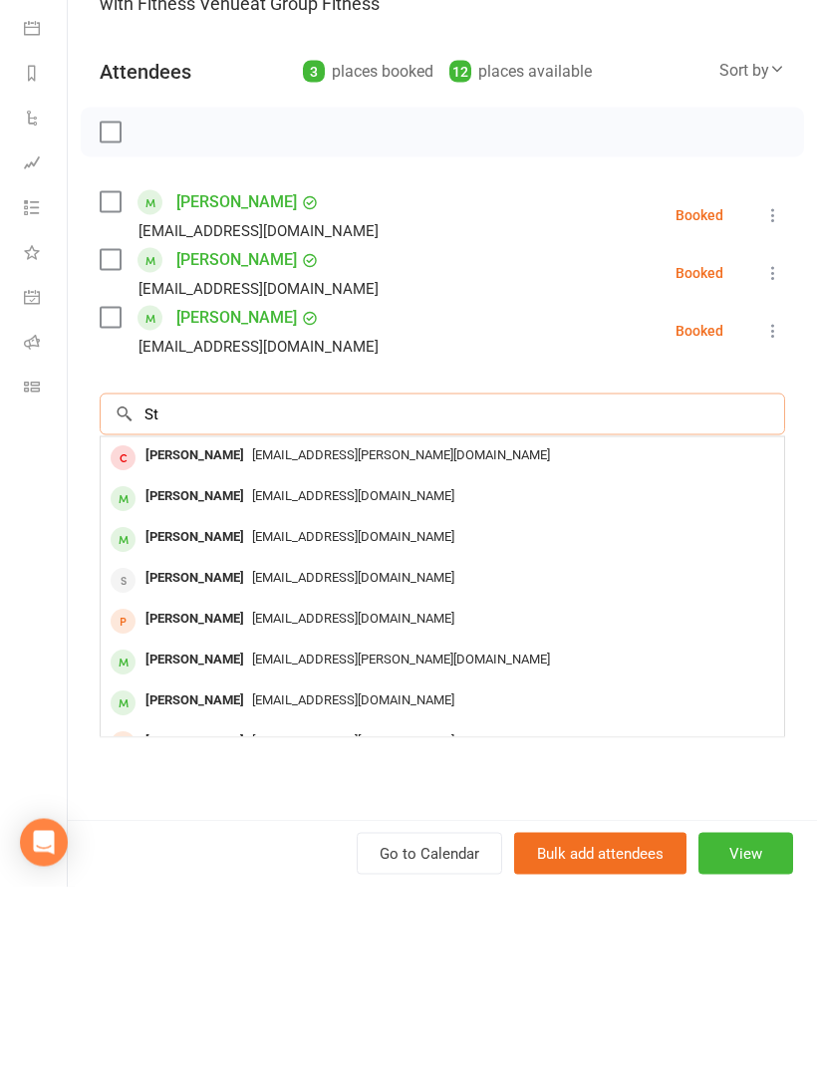
type input "S"
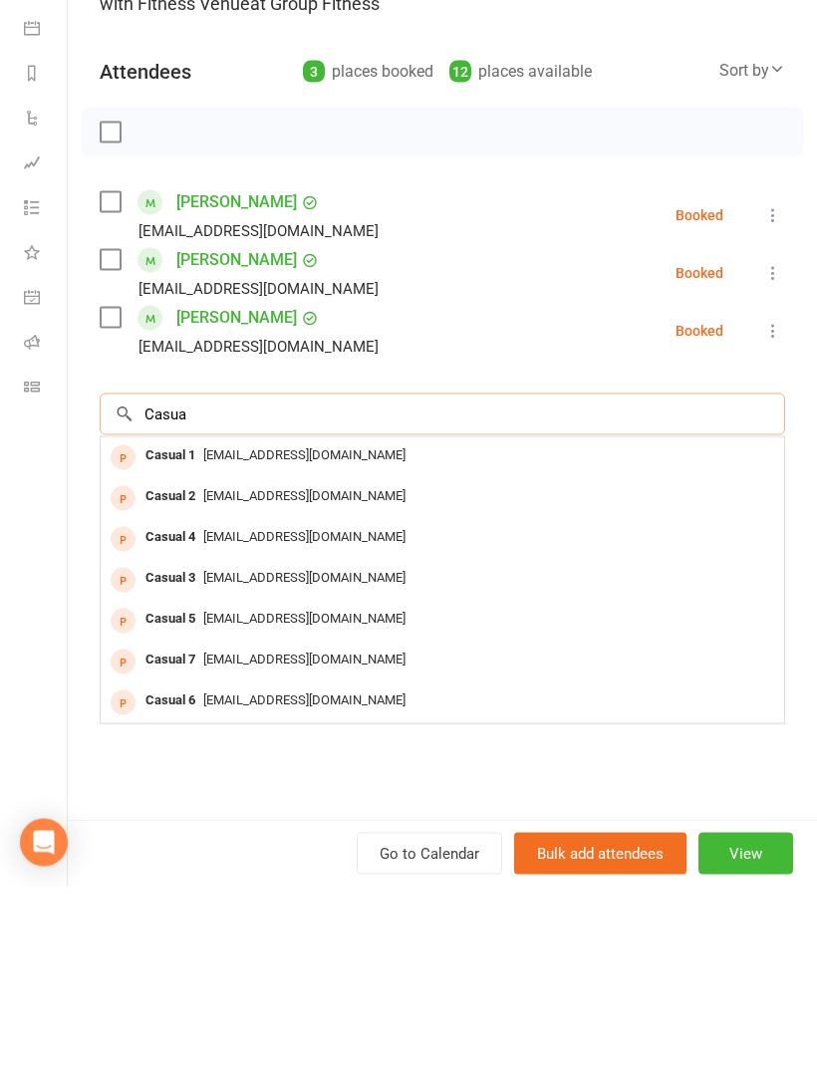
type input "Casua"
click at [163, 623] on div "Casual 1" at bounding box center [170, 637] width 66 height 29
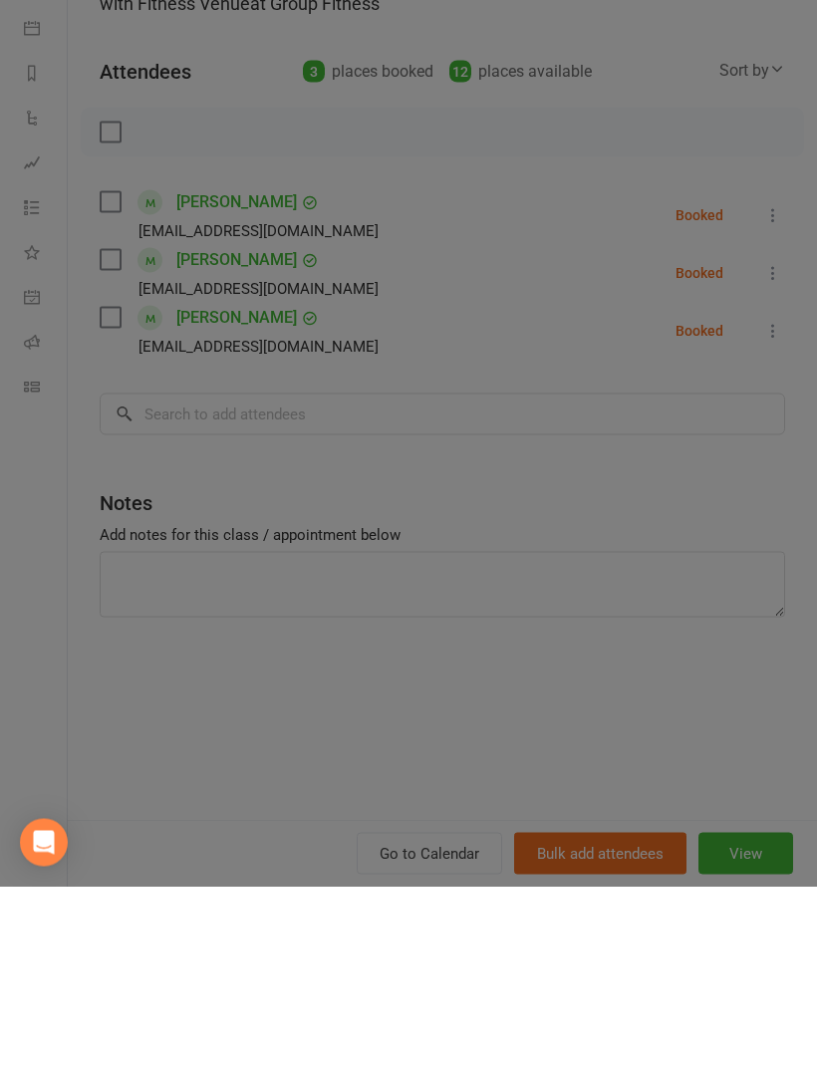
scroll to position [183, 0]
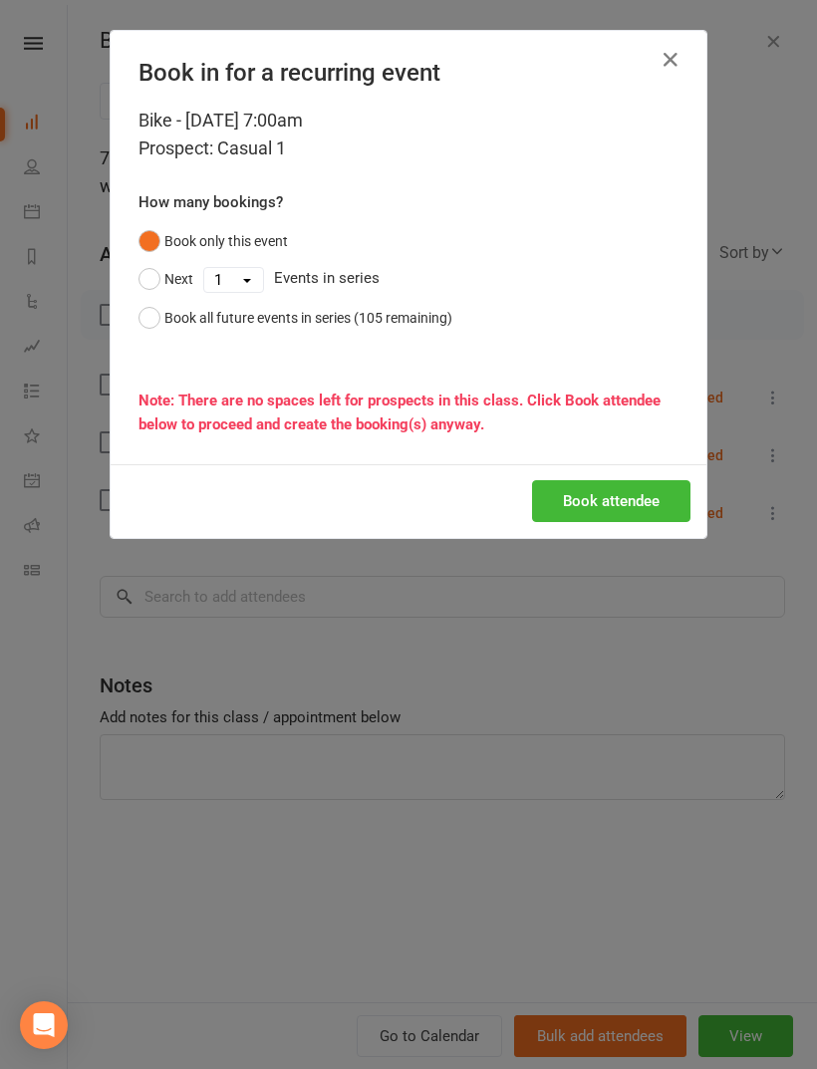
click at [604, 494] on button "Book attendee" at bounding box center [611, 501] width 158 height 42
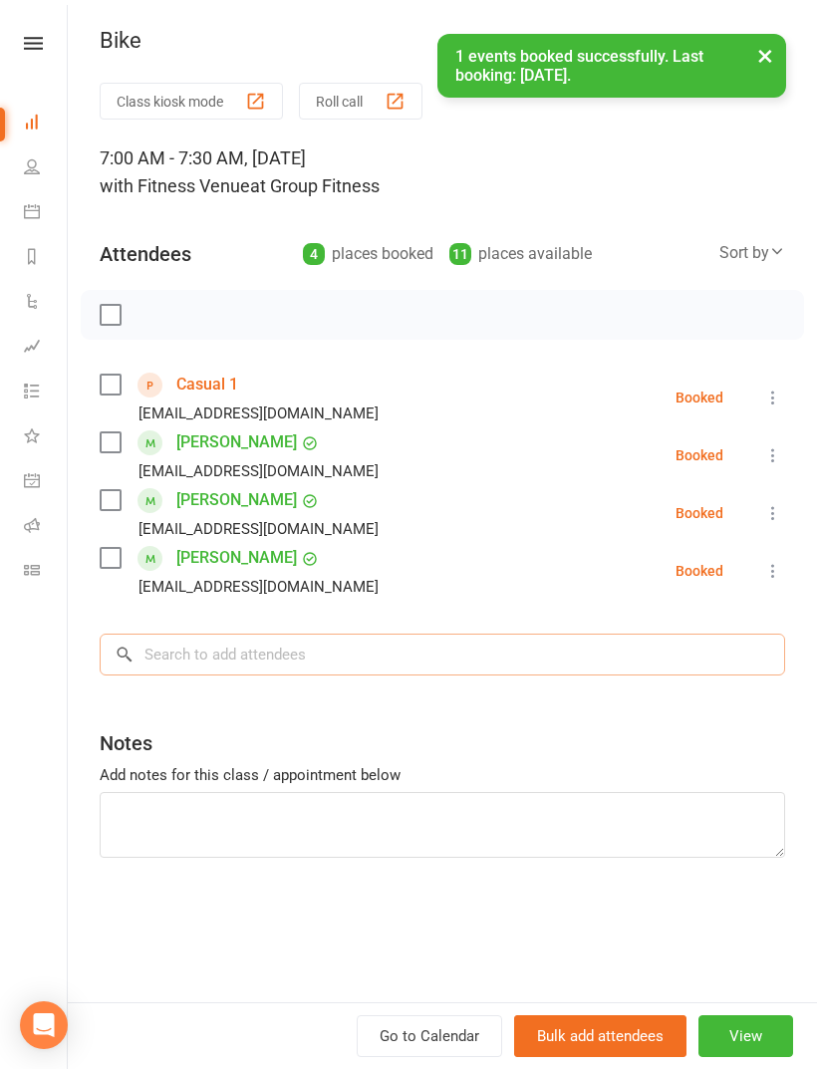
click at [213, 650] on input "search" at bounding box center [442, 654] width 685 height 42
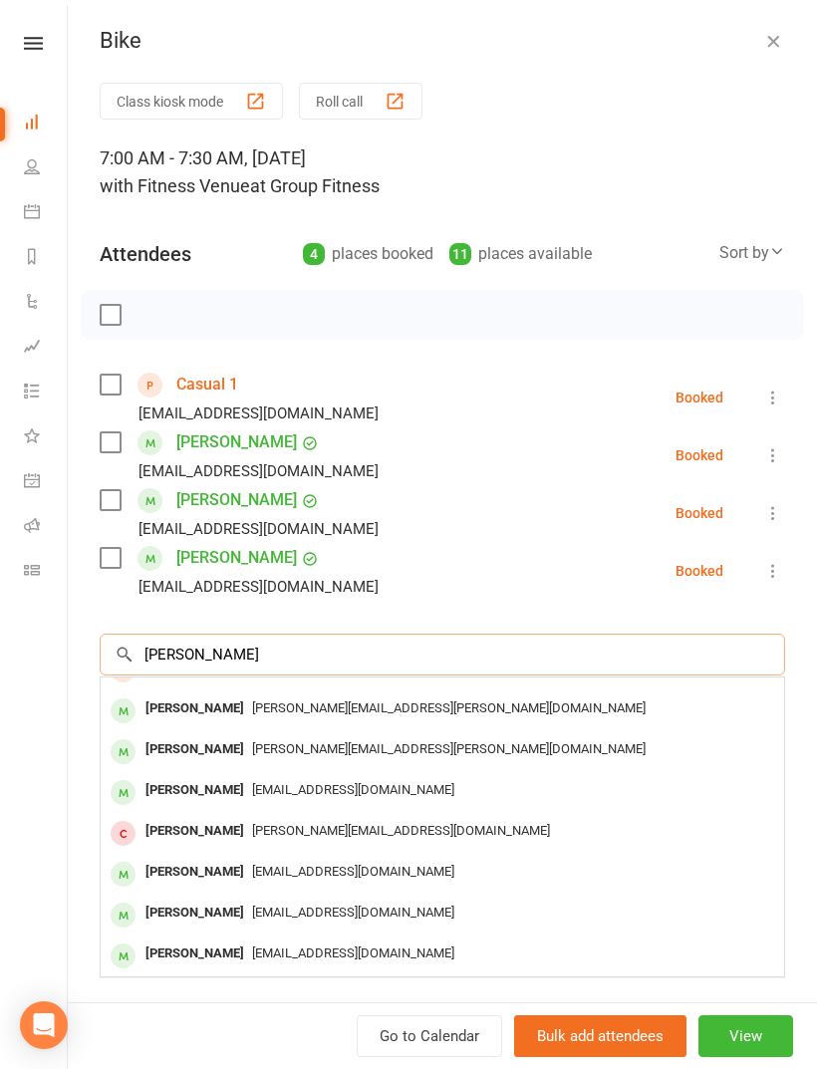
scroll to position [69, 0]
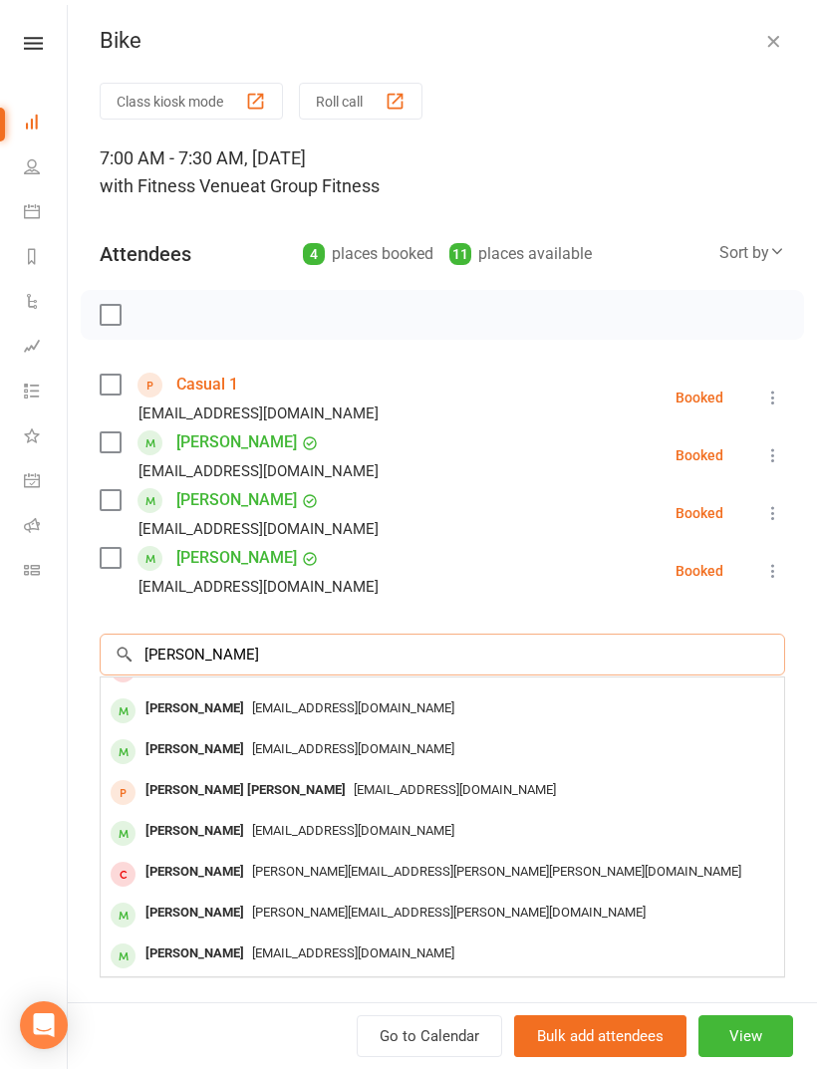
type input "Sandra"
click at [259, 754] on span "sandramcdonald1959@gmail.com" at bounding box center [353, 748] width 202 height 15
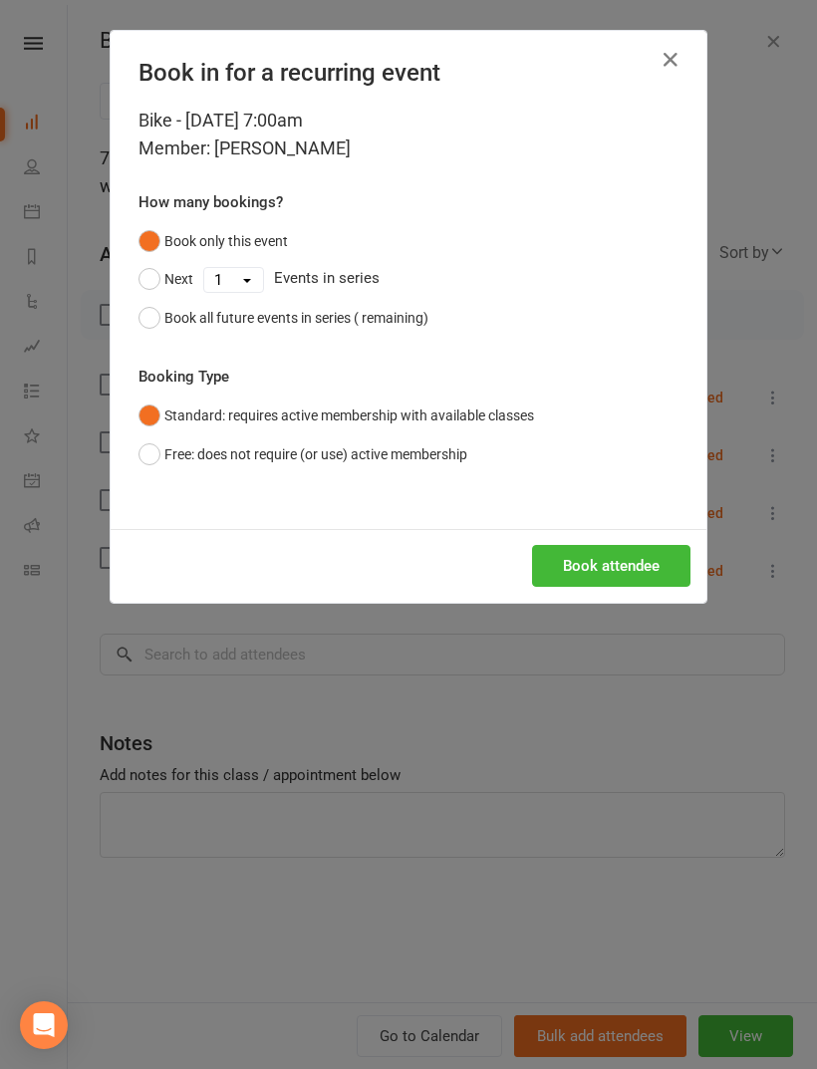
scroll to position [183, 0]
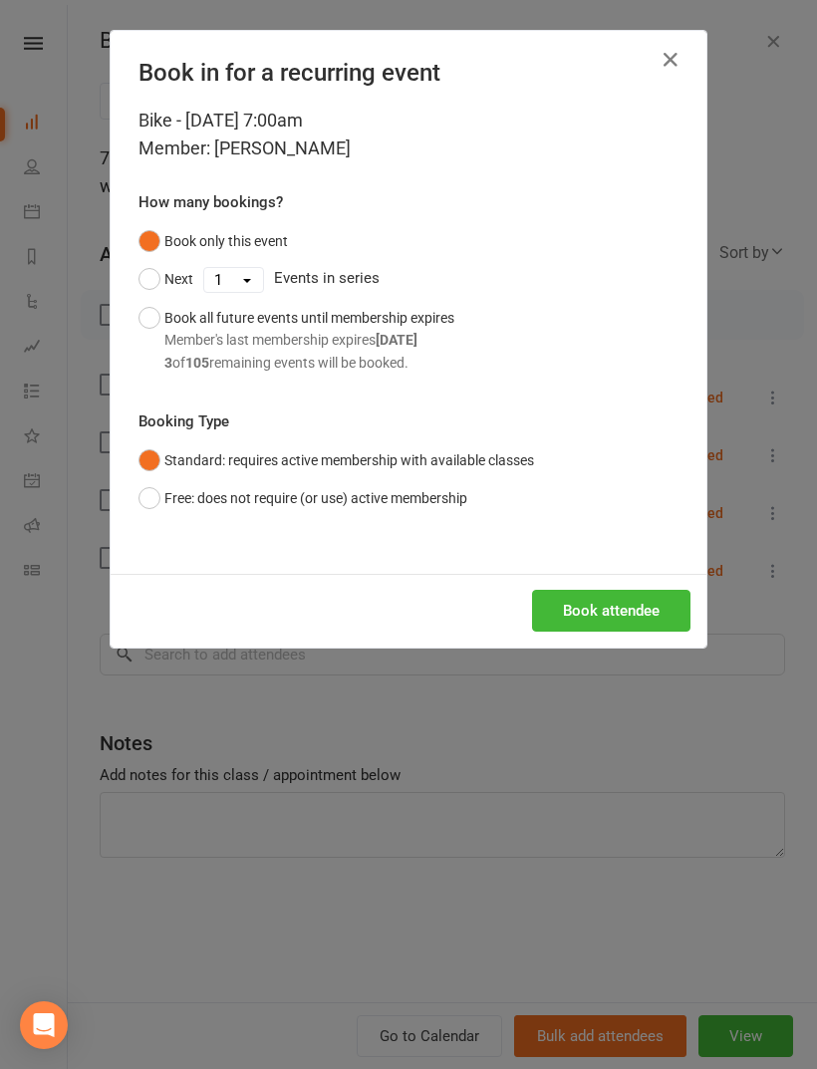
click at [597, 611] on button "Book attendee" at bounding box center [611, 611] width 158 height 42
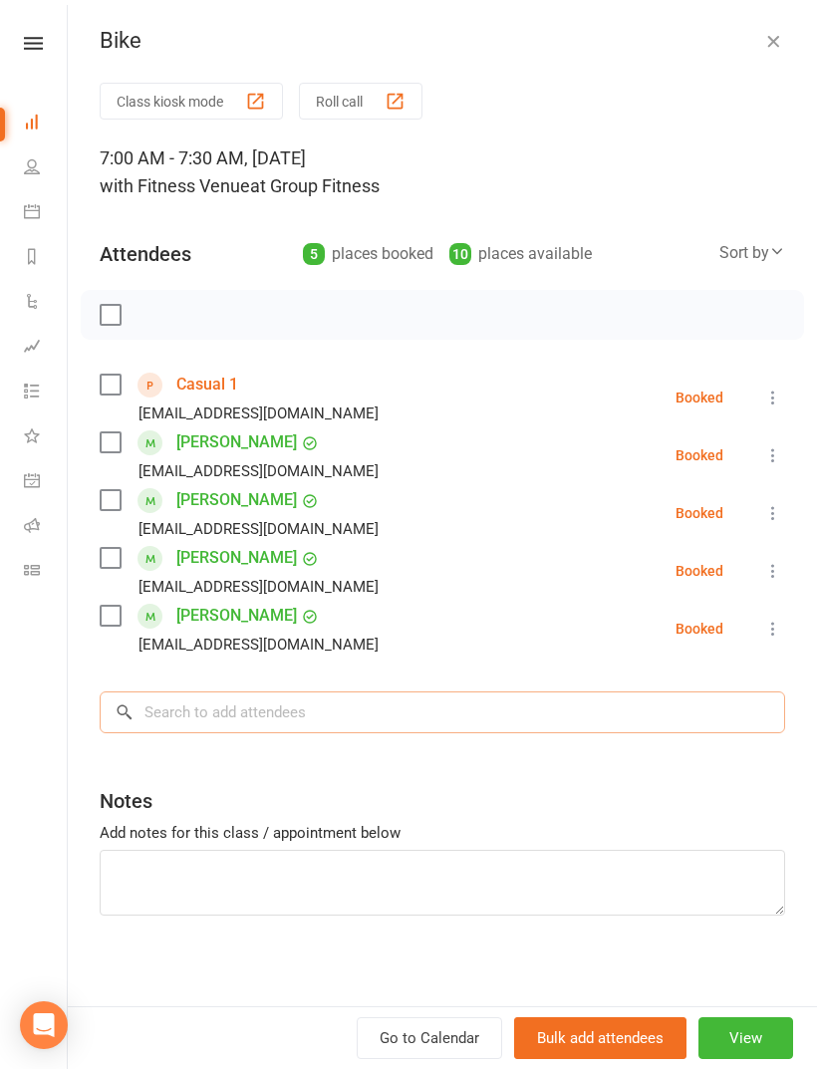
click at [203, 702] on input "search" at bounding box center [442, 712] width 685 height 42
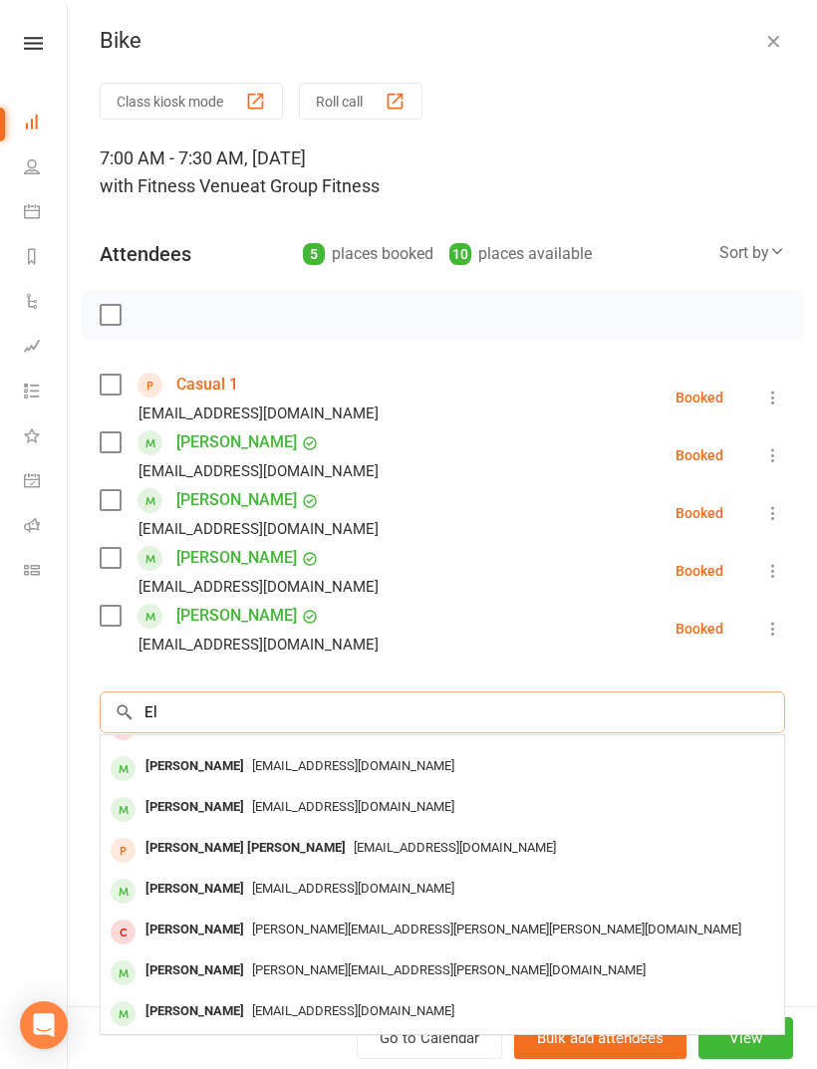
scroll to position [0, 0]
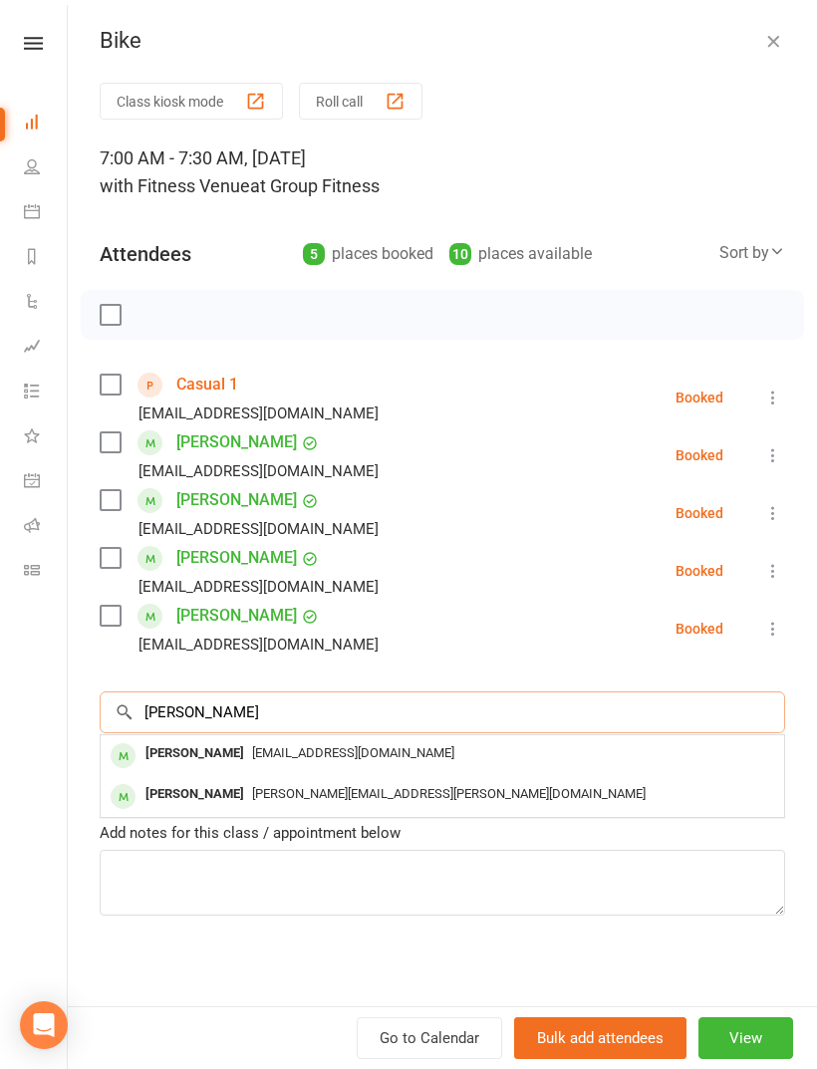
type input "Elicia"
click at [193, 747] on div "[PERSON_NAME]" at bounding box center [194, 753] width 115 height 29
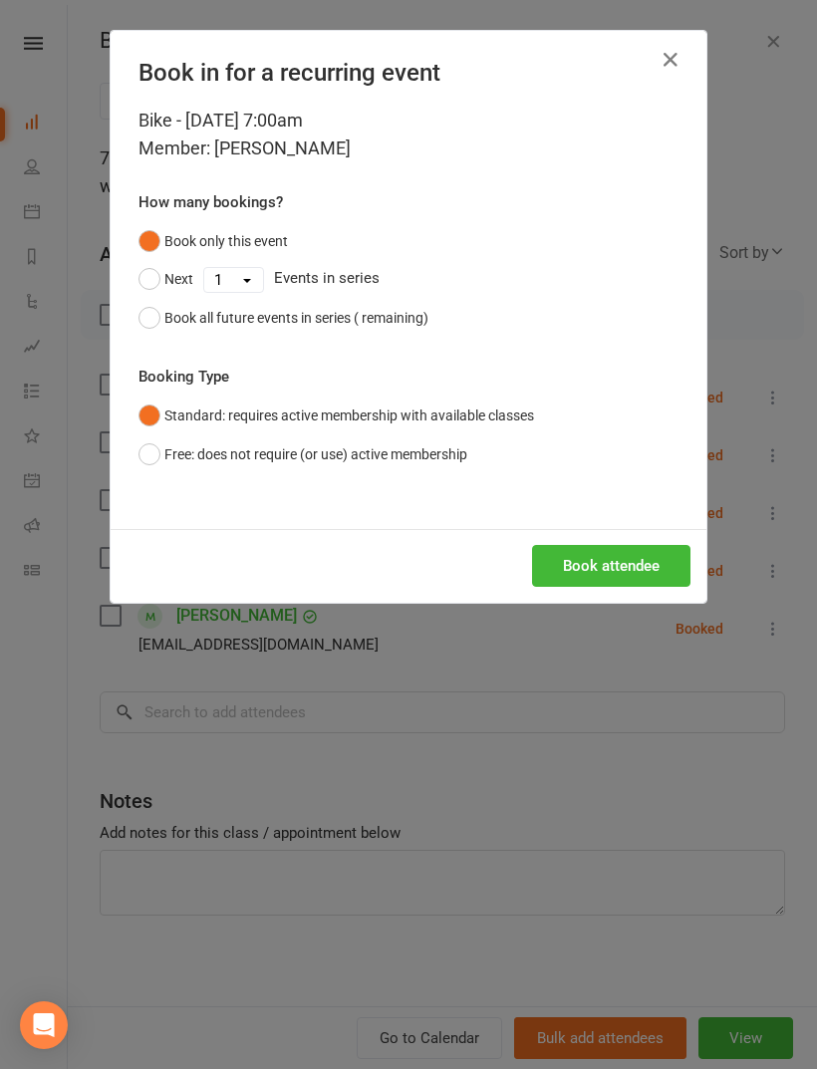
scroll to position [183, 0]
click at [603, 554] on button "Book attendee" at bounding box center [611, 566] width 158 height 42
